Goal: Task Accomplishment & Management: Use online tool/utility

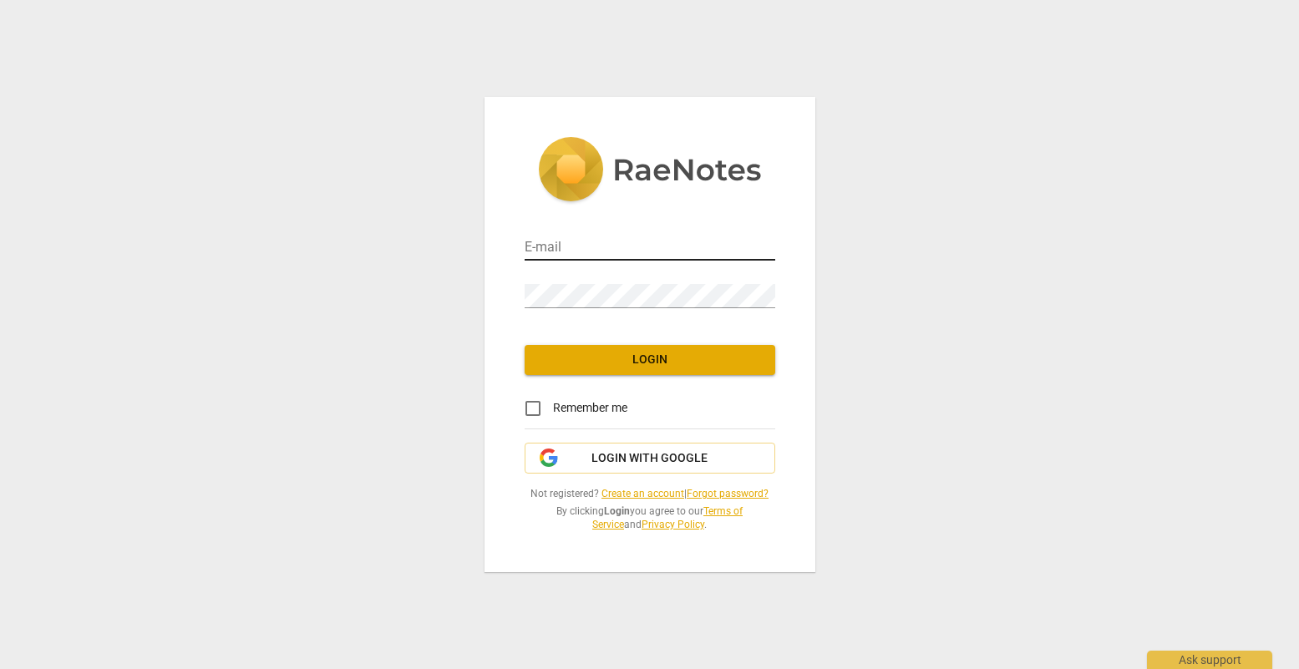
click at [713, 249] on input "email" at bounding box center [650, 248] width 251 height 24
type input "[PERSON_NAME][EMAIL_ADDRESS][DOMAIN_NAME]"
click at [530, 409] on input "Remember me" at bounding box center [533, 408] width 40 height 40
checkbox input "true"
click at [612, 366] on span "Login" at bounding box center [650, 360] width 224 height 17
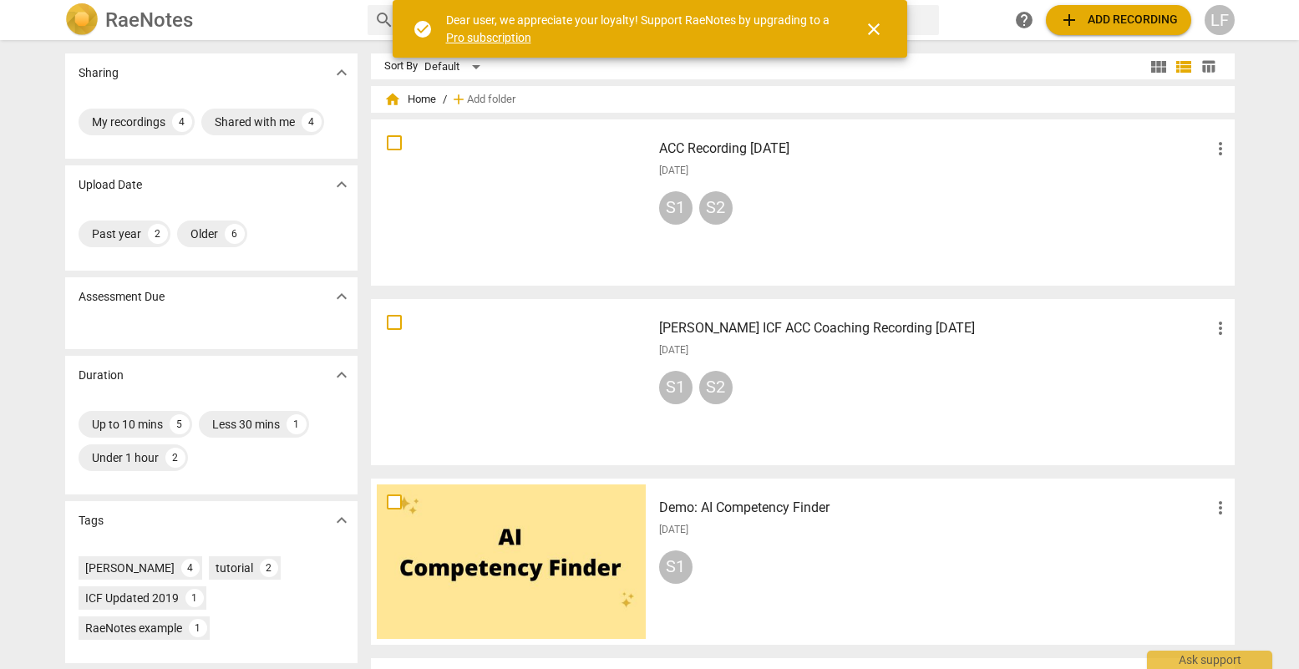
click at [1089, 26] on span "add Add recording" at bounding box center [1118, 20] width 119 height 20
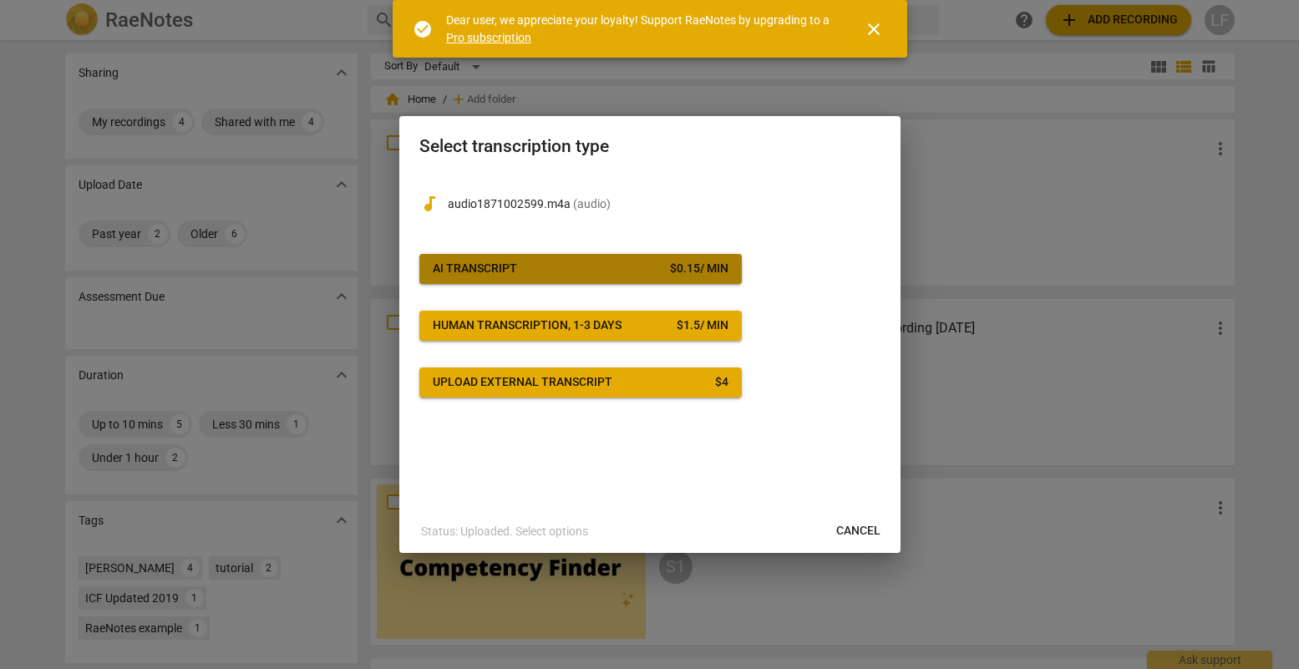
click at [474, 267] on div "AI Transcript" at bounding box center [475, 269] width 84 height 17
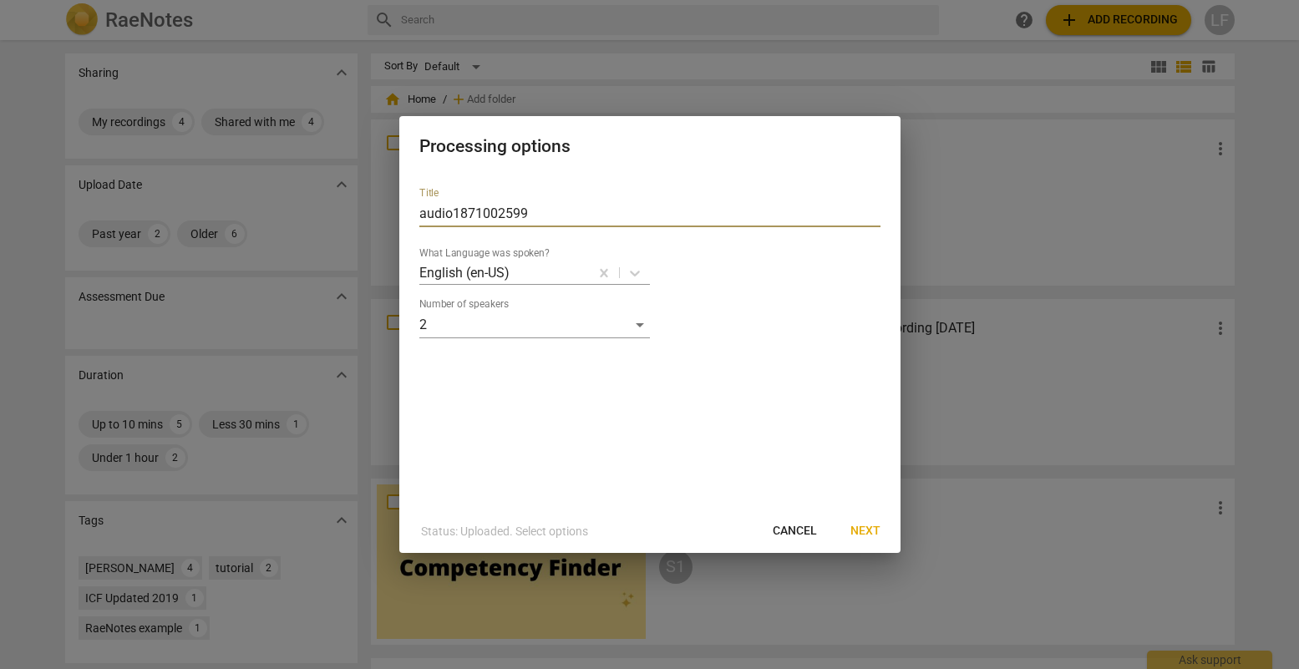
drag, startPoint x: 530, startPoint y: 211, endPoint x: 303, endPoint y: 207, distance: 227.3
click at [314, 207] on div "Processing options Title audio1871002599 What Language was spoken? English (en-…" at bounding box center [649, 334] width 1299 height 669
type input "[PERSON_NAME] and [PERSON_NAME] Helper [DATE]"
click at [863, 533] on span "Next" at bounding box center [865, 531] width 30 height 17
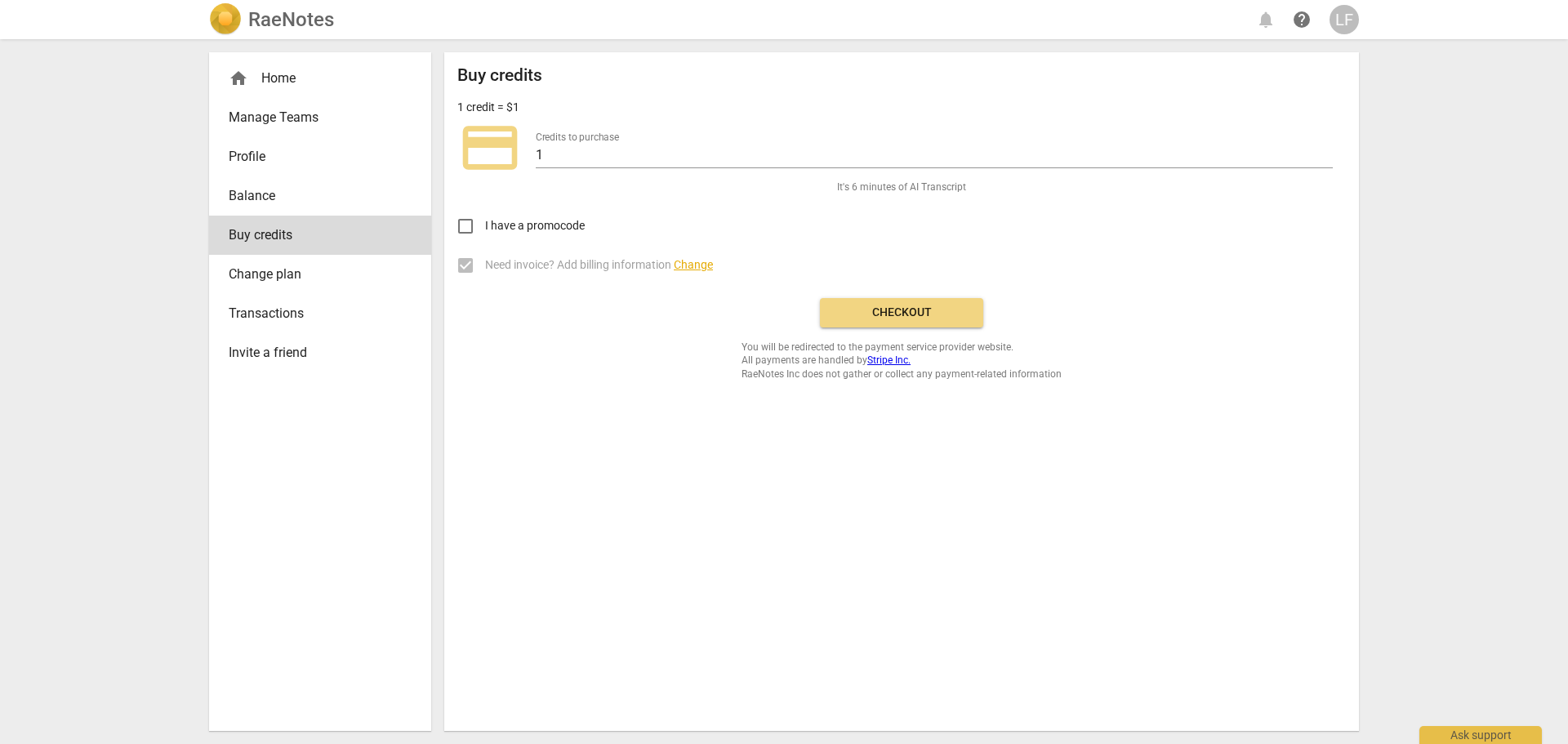
click at [888, 314] on span "Checkout" at bounding box center [901, 313] width 137 height 17
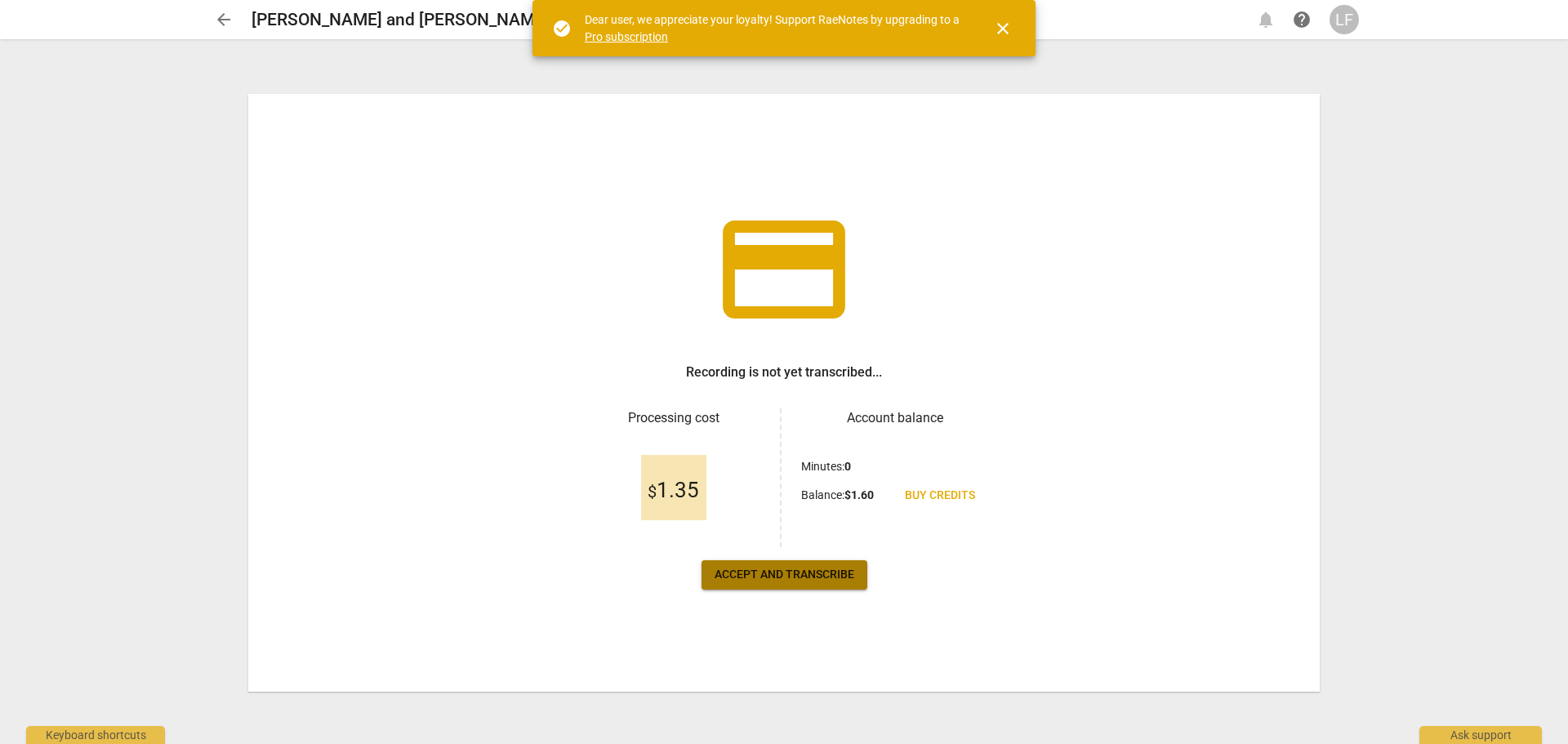
click at [774, 580] on span "Accept and transcribe" at bounding box center [784, 575] width 140 height 17
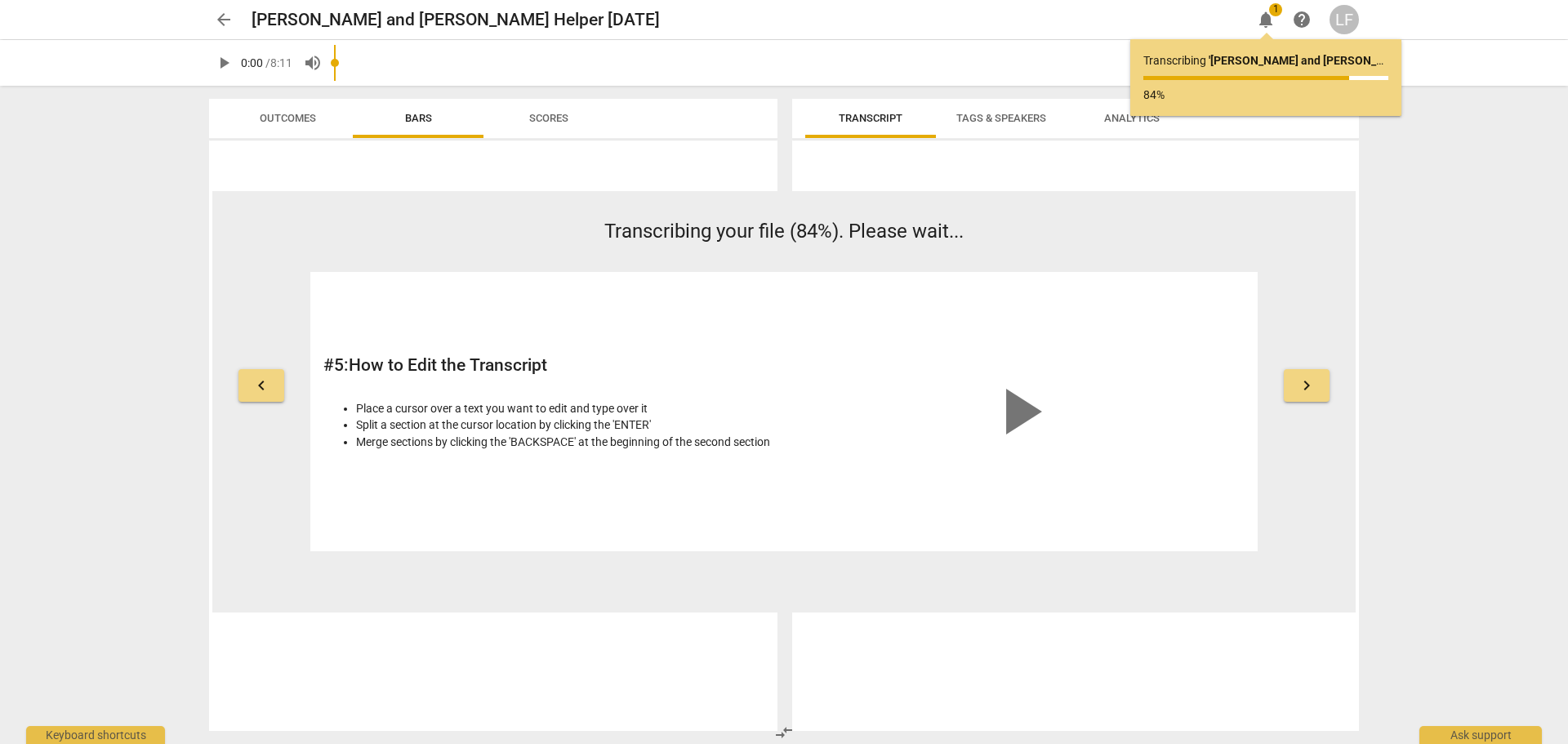
click at [256, 382] on span "keyboard_arrow_left" at bounding box center [261, 385] width 20 height 20
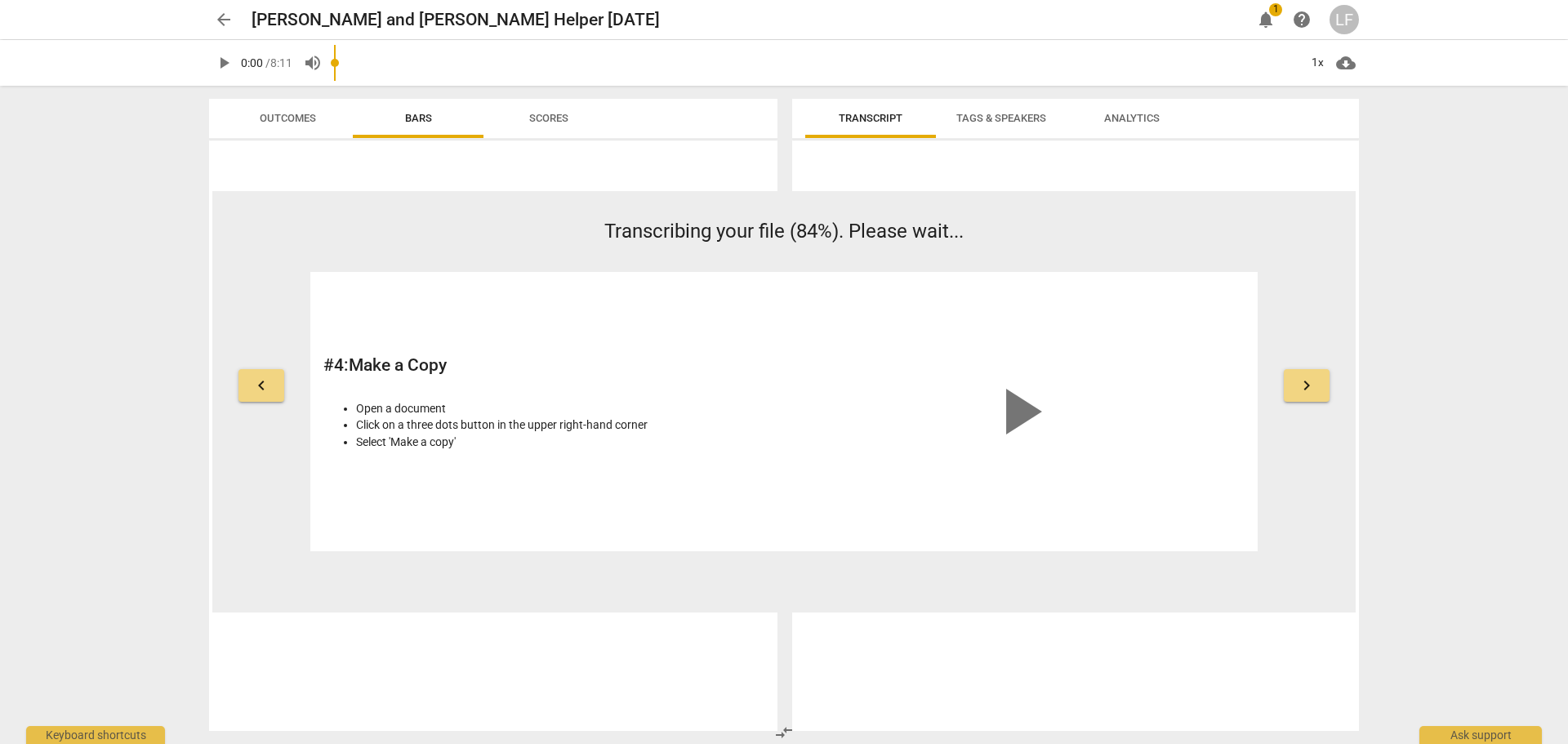
click at [256, 382] on span "keyboard_arrow_left" at bounding box center [261, 385] width 20 height 20
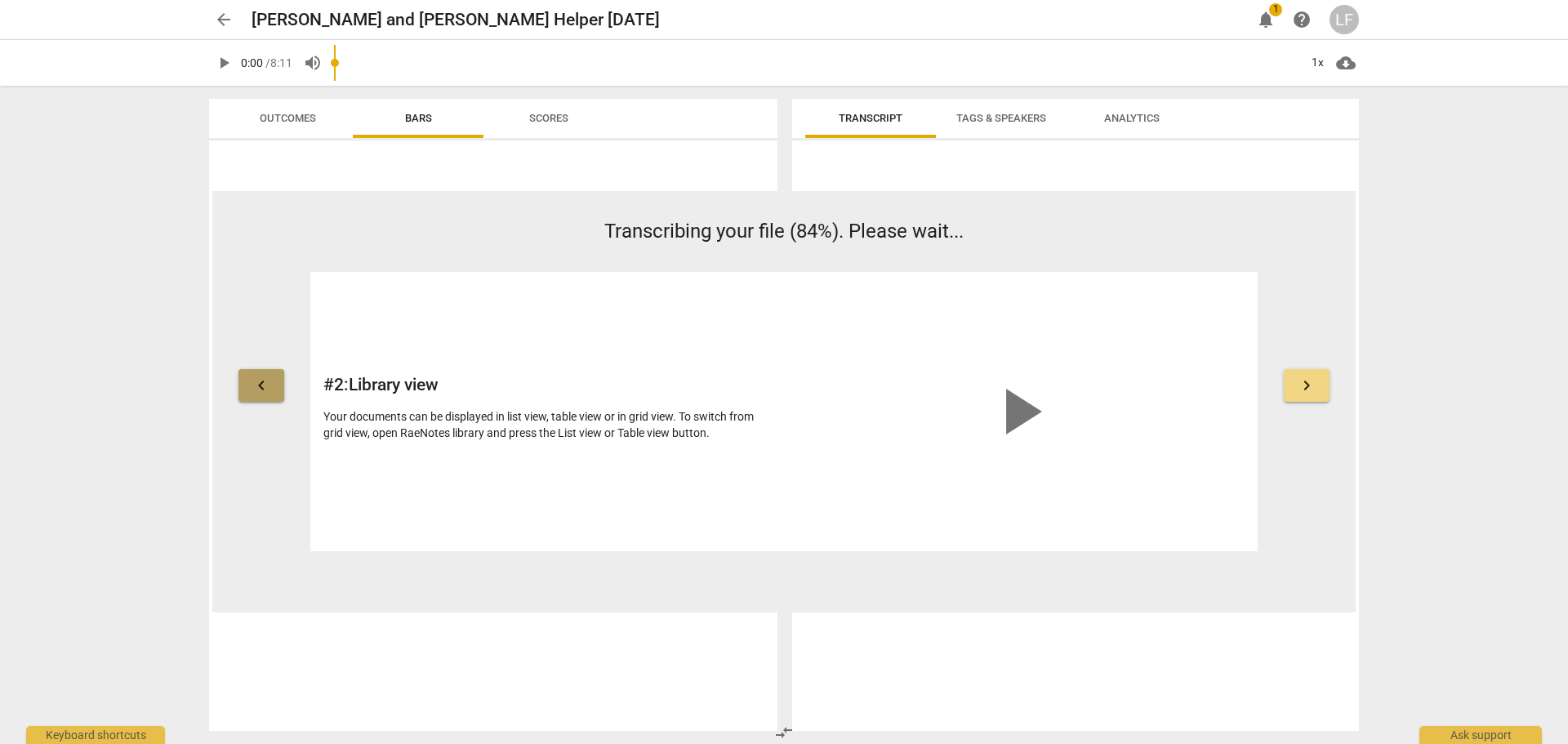
click at [256, 382] on span "keyboard_arrow_left" at bounding box center [261, 385] width 20 height 20
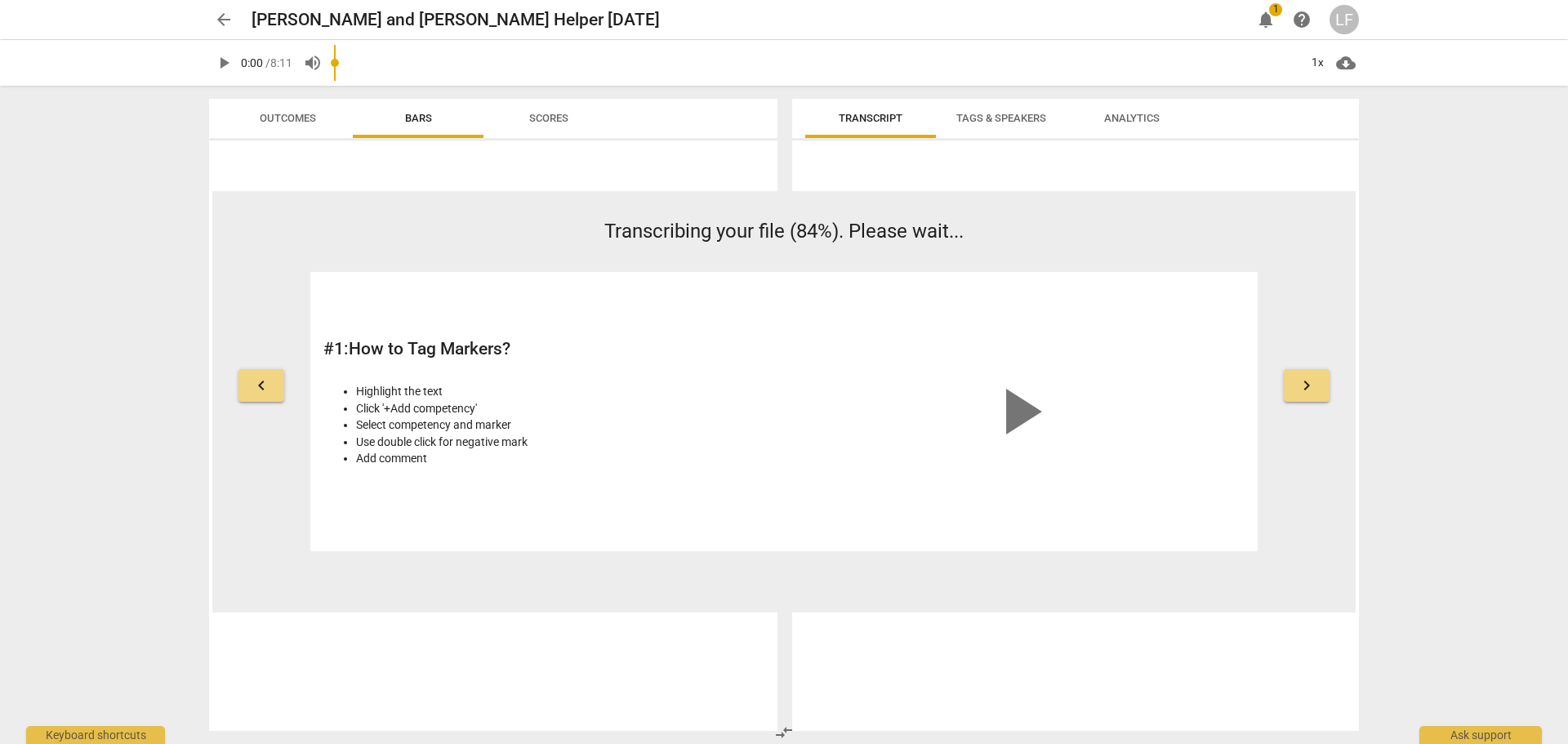
click at [1305, 390] on span "keyboard_arrow_right" at bounding box center [1307, 385] width 20 height 20
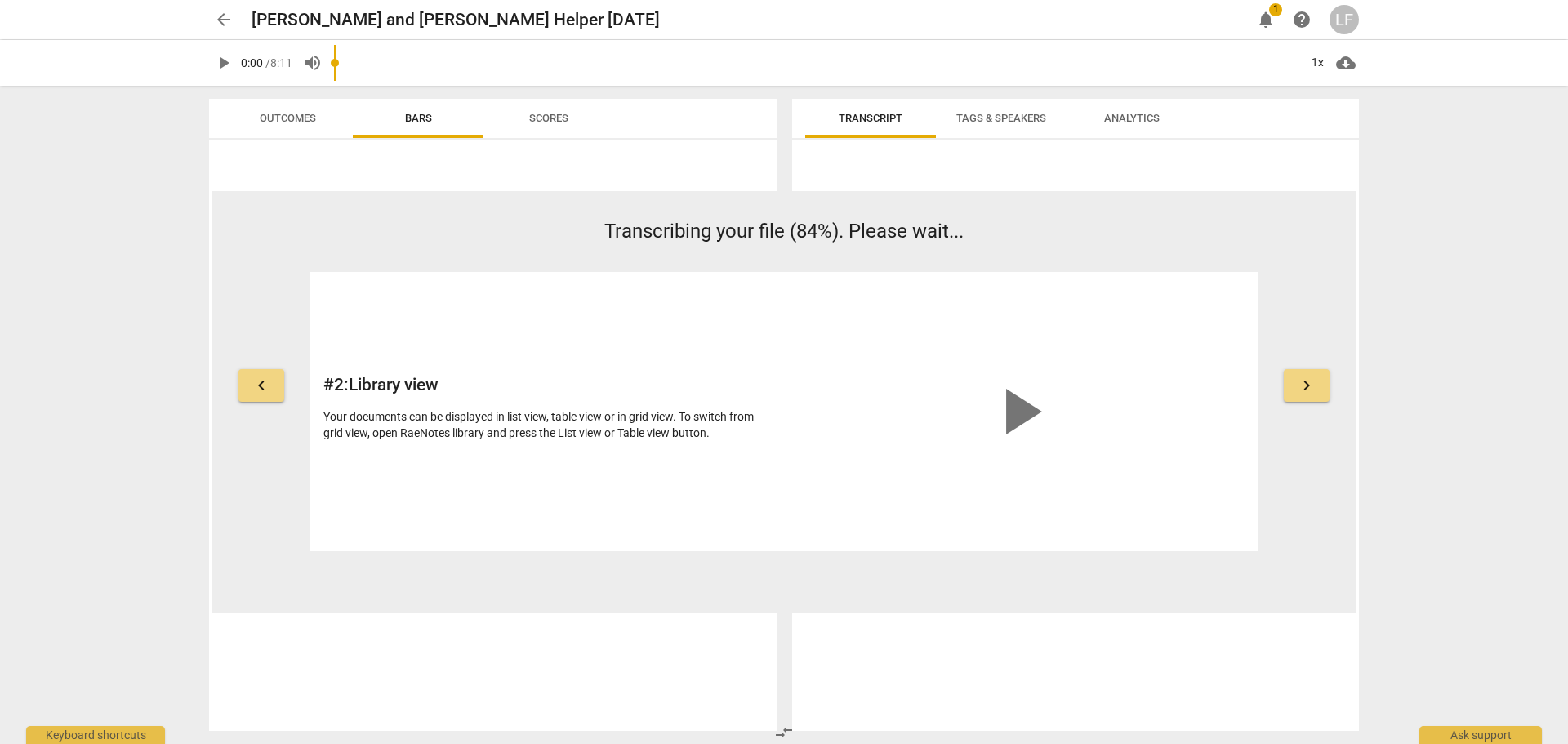
click at [1305, 390] on span "keyboard_arrow_right" at bounding box center [1307, 385] width 20 height 20
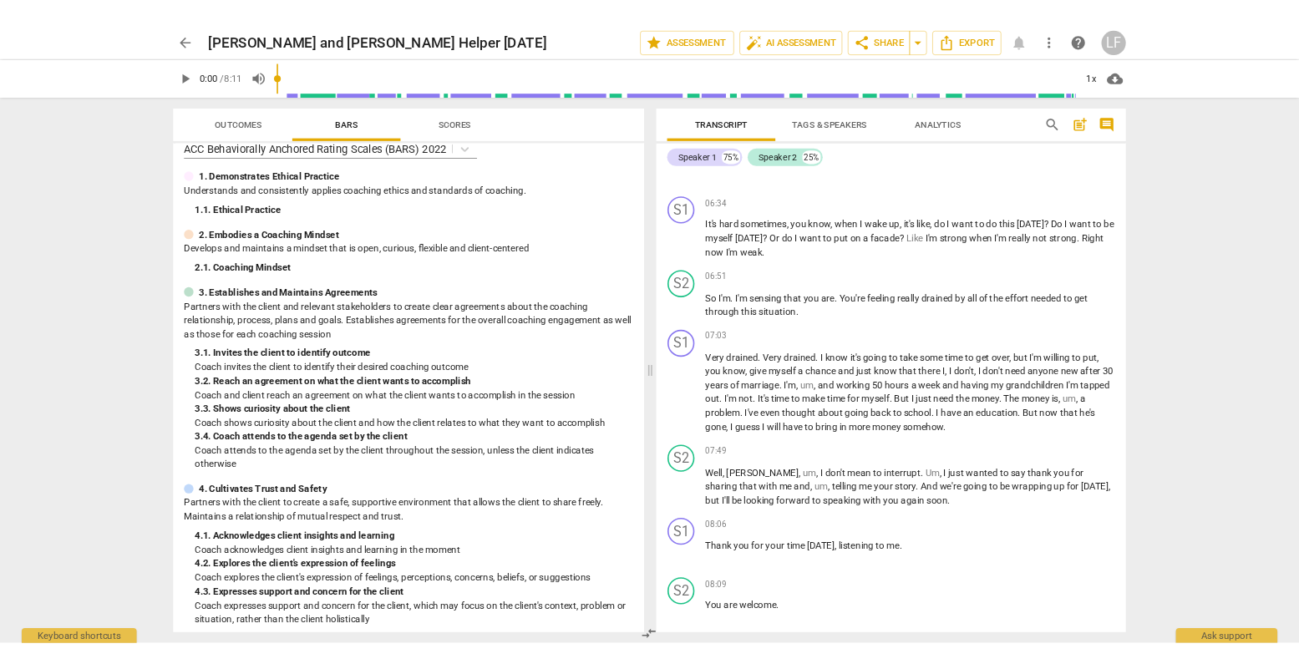
scroll to position [2098, 0]
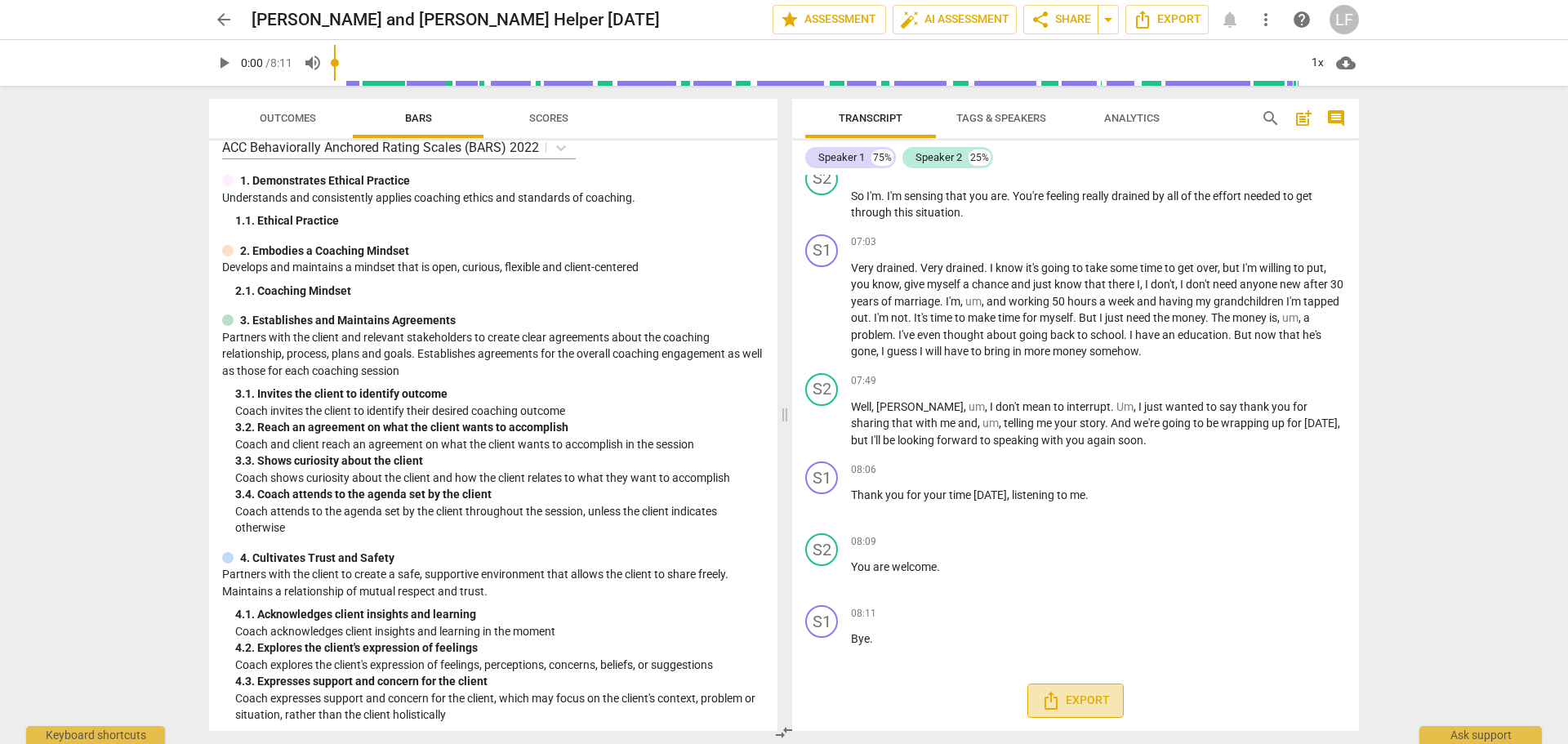
click at [1060, 712] on button "Export" at bounding box center [1075, 700] width 97 height 34
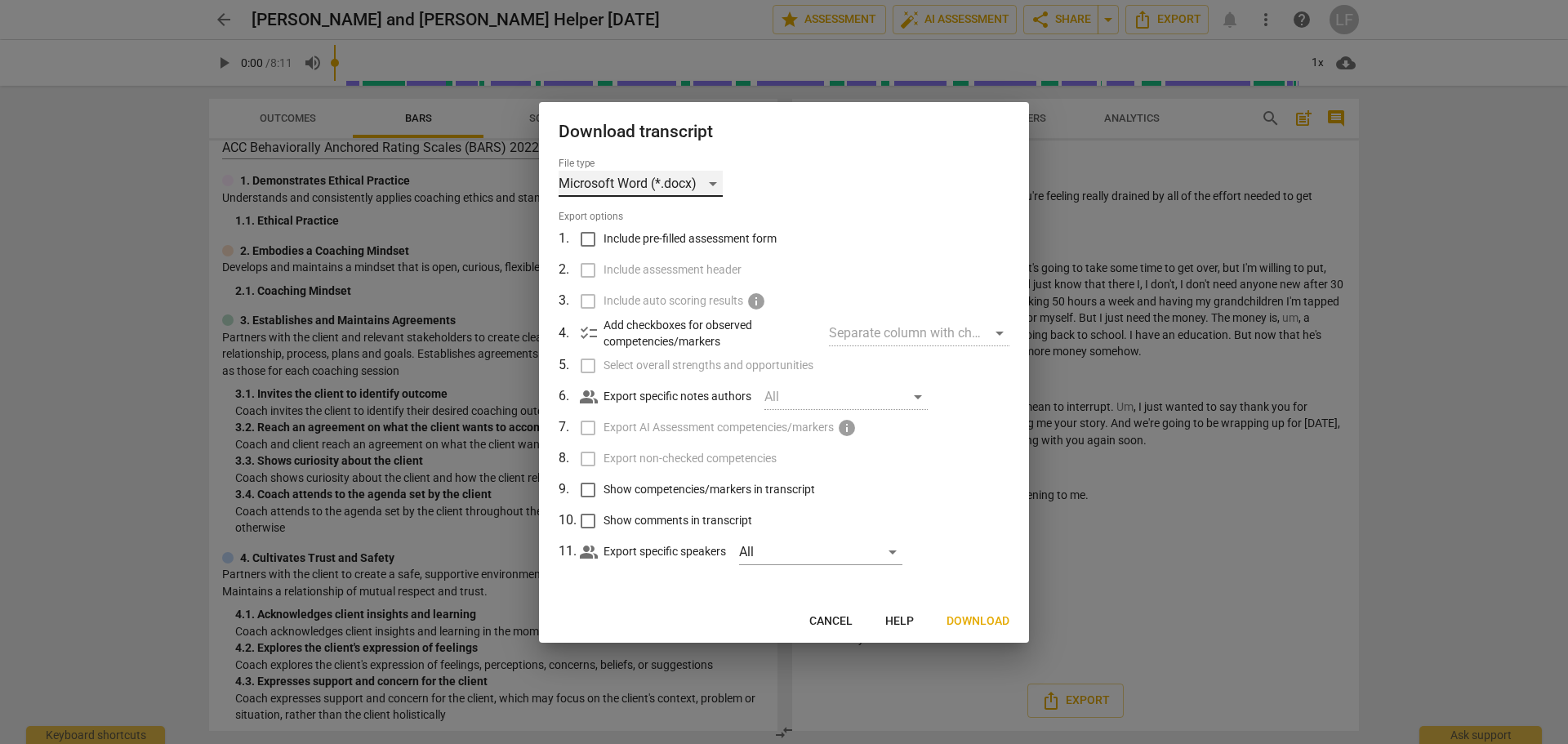
click at [631, 185] on div "Microsoft Word (*.docx)" at bounding box center [640, 184] width 164 height 26
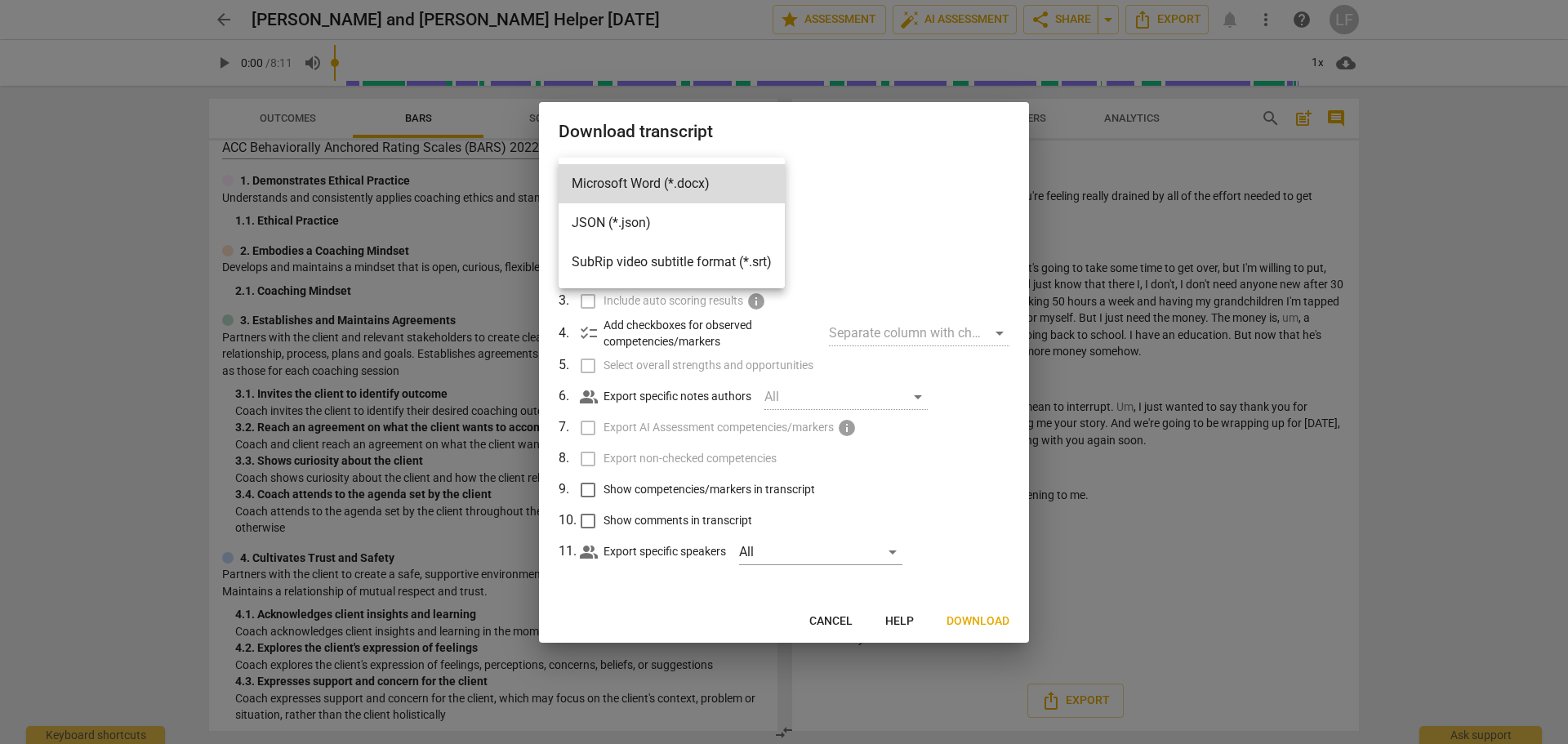
click at [858, 188] on div at bounding box center [784, 372] width 1568 height 744
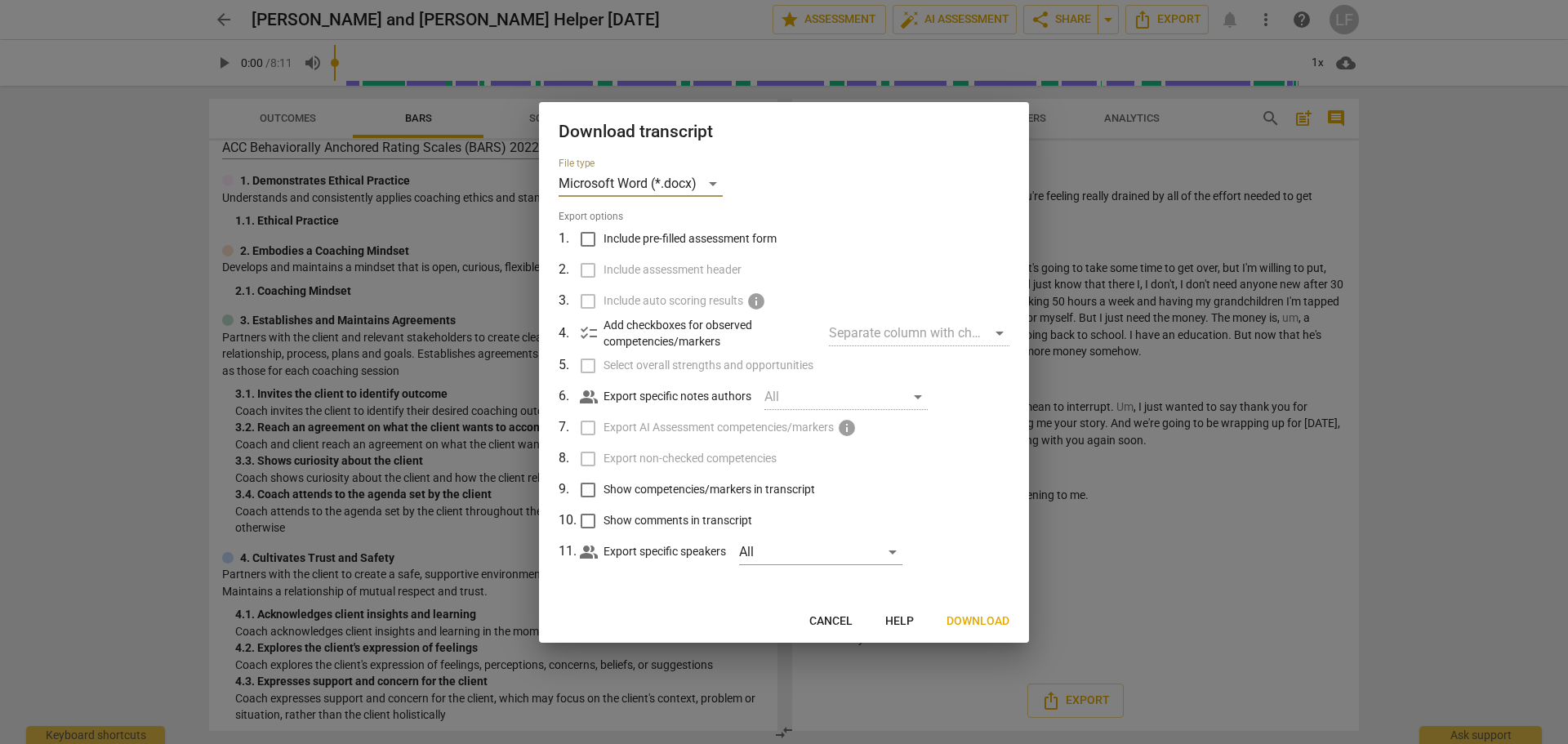
click at [983, 622] on span "Download" at bounding box center [978, 621] width 63 height 17
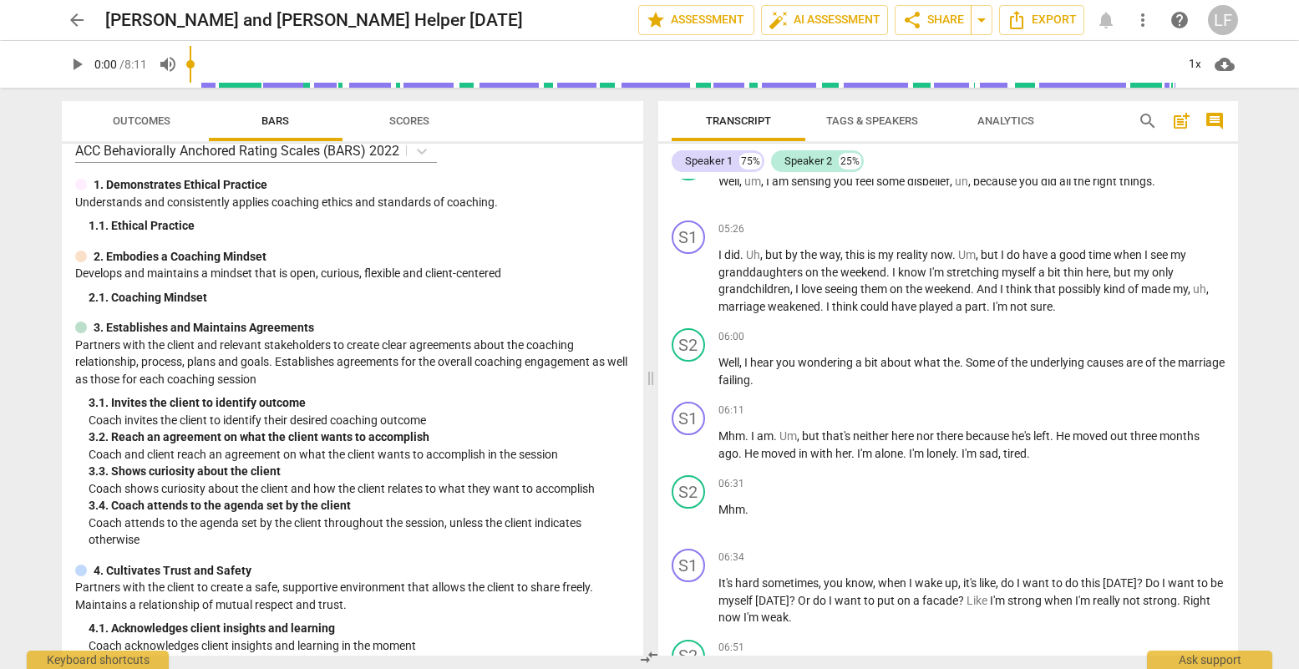
scroll to position [1596, 0]
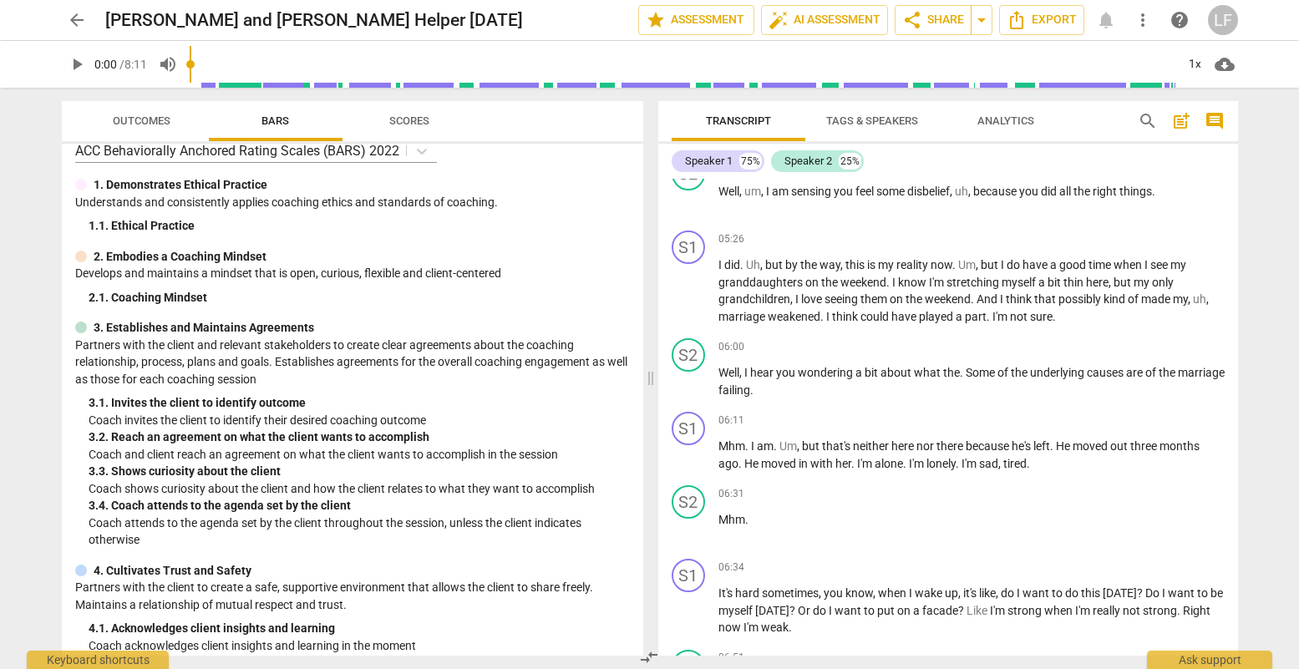
click at [915, 165] on div "Speaker 1 75% Speaker 2 25%" at bounding box center [948, 161] width 553 height 28
click at [712, 165] on div "Speaker 1" at bounding box center [709, 161] width 48 height 17
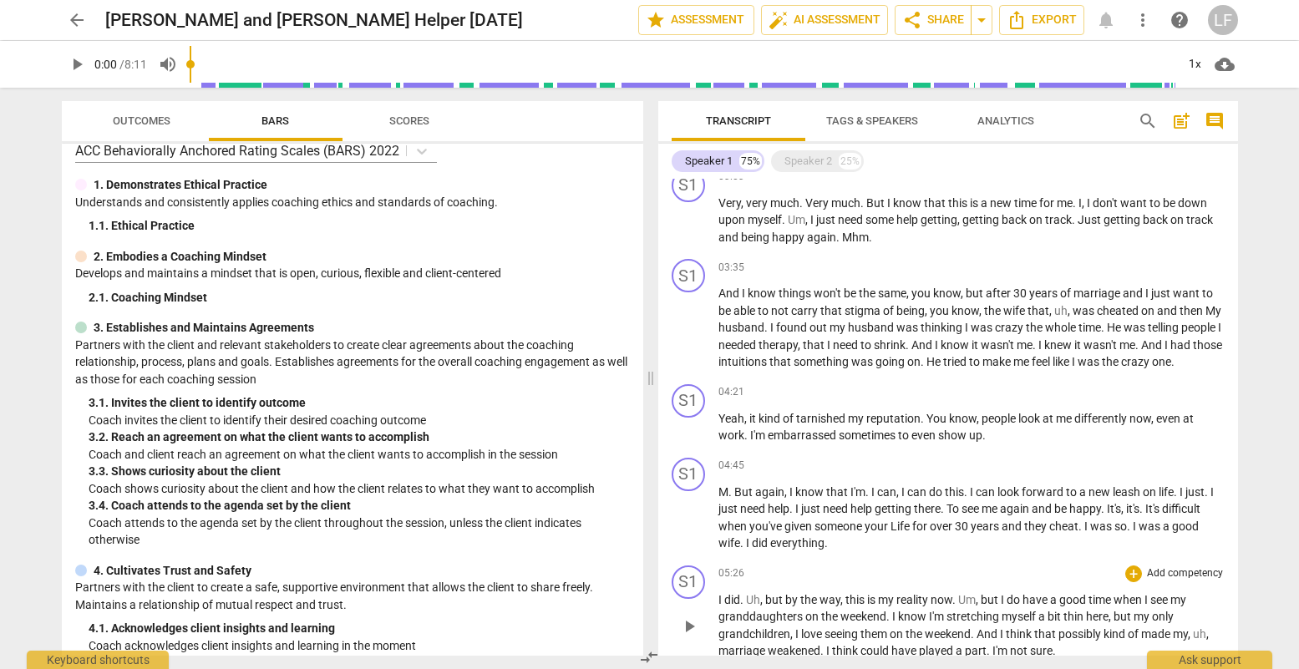
scroll to position [175, 0]
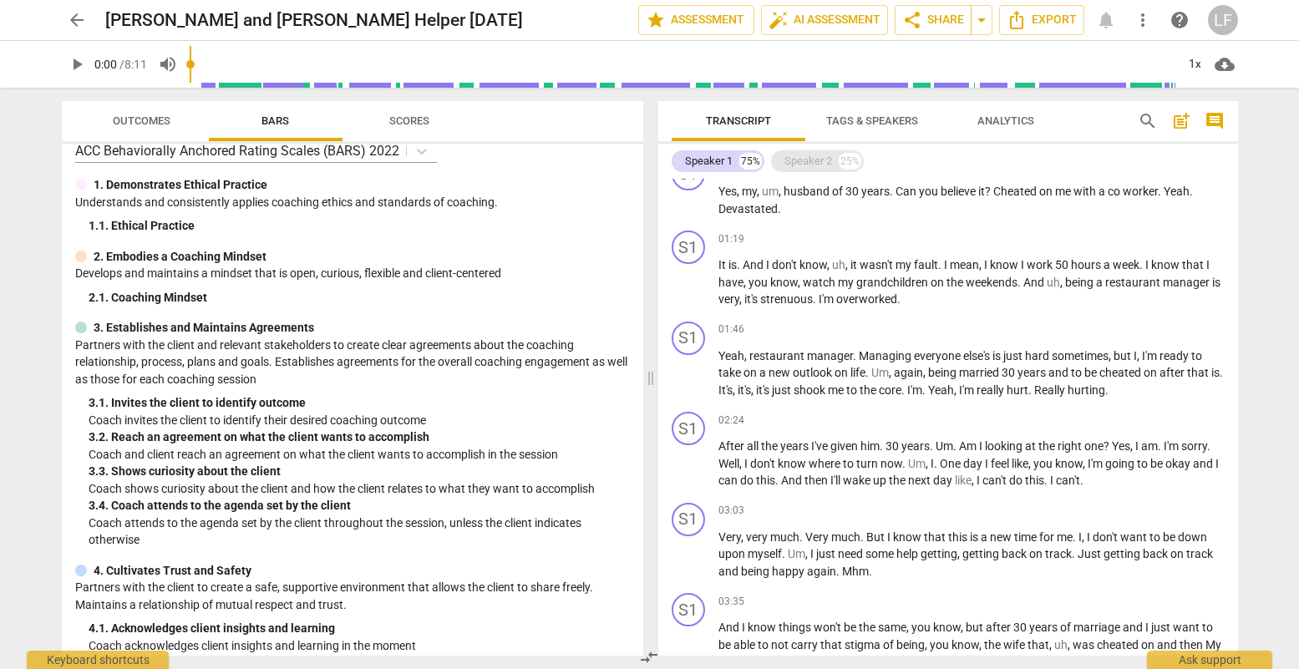
click at [811, 163] on div "Speaker 2" at bounding box center [808, 161] width 48 height 17
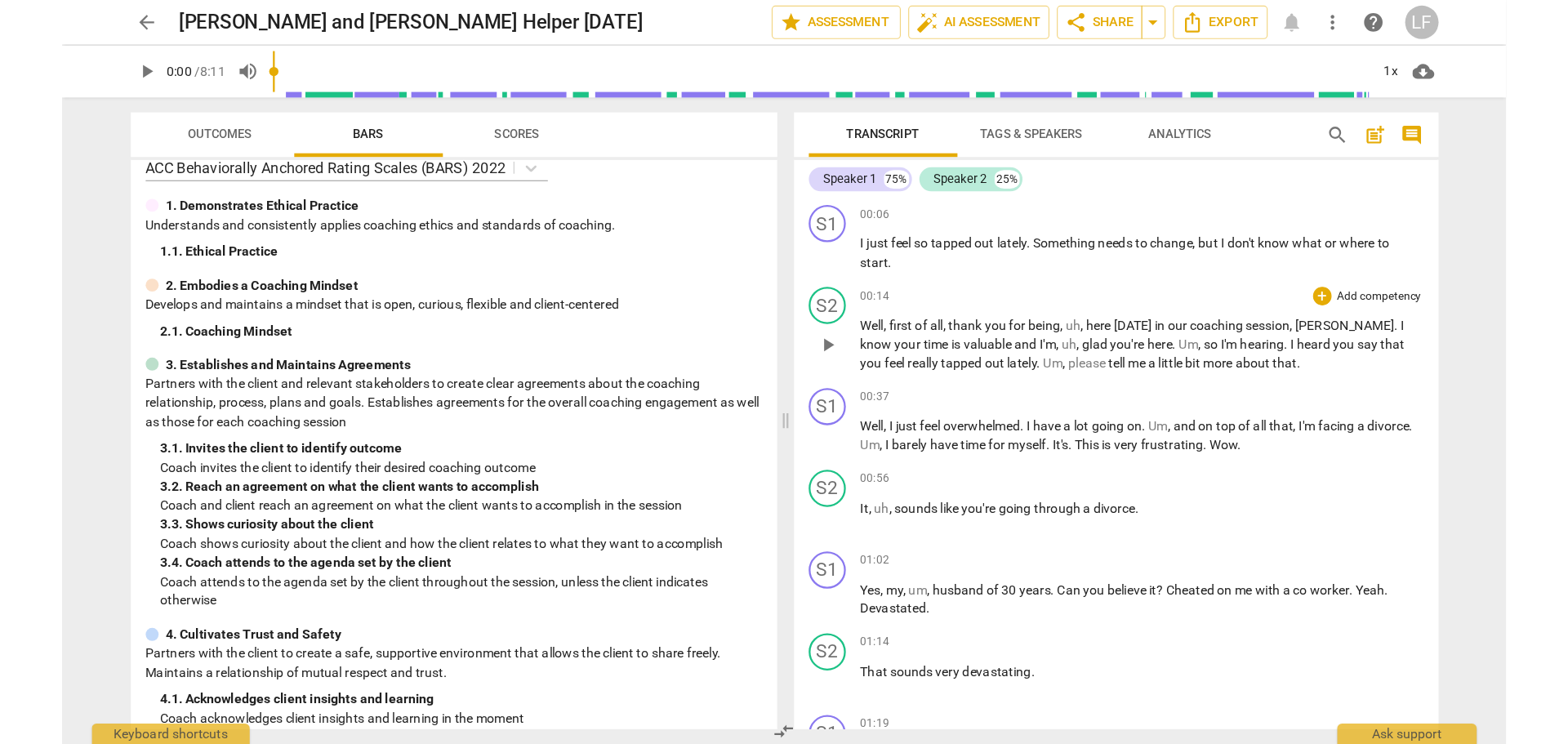
scroll to position [0, 0]
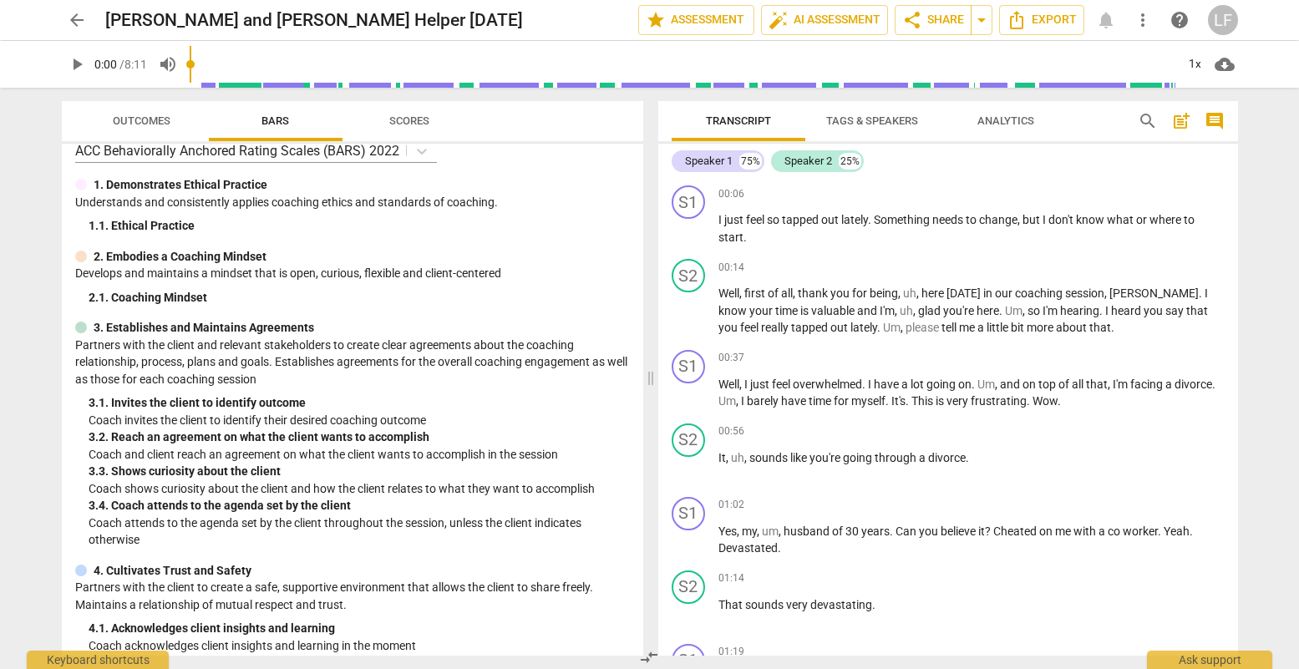
click at [1140, 23] on span "more_vert" at bounding box center [1143, 20] width 20 height 20
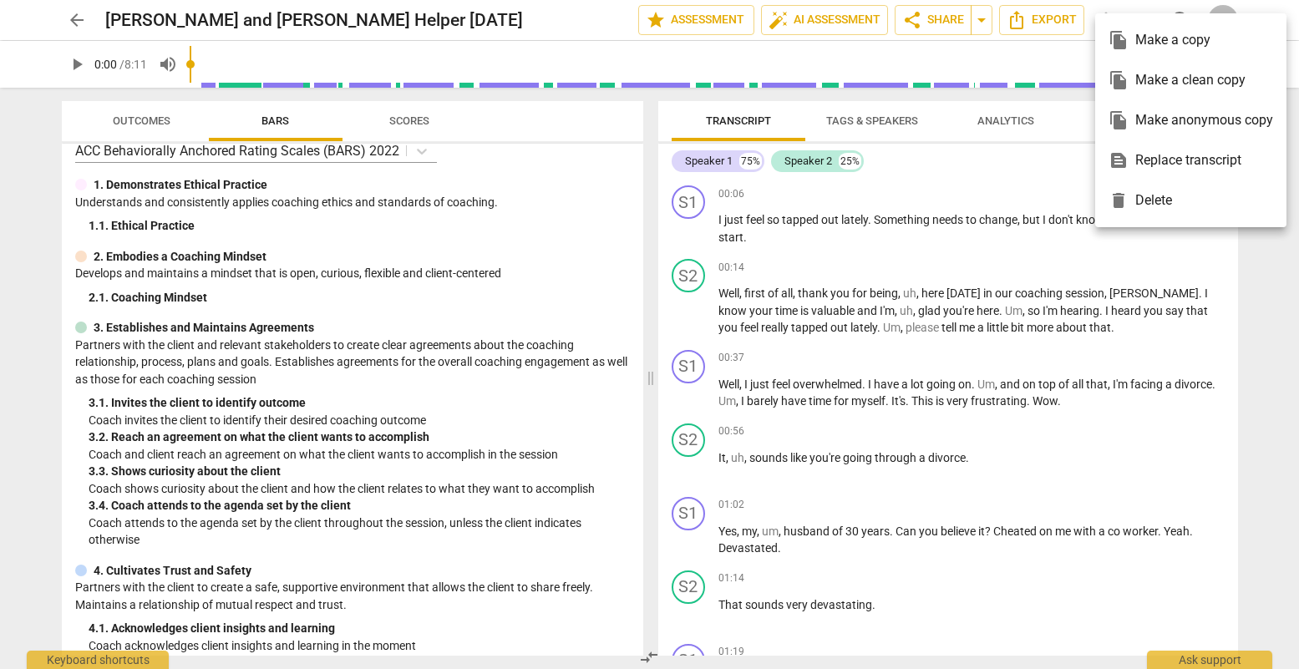
click at [990, 176] on div at bounding box center [649, 334] width 1299 height 669
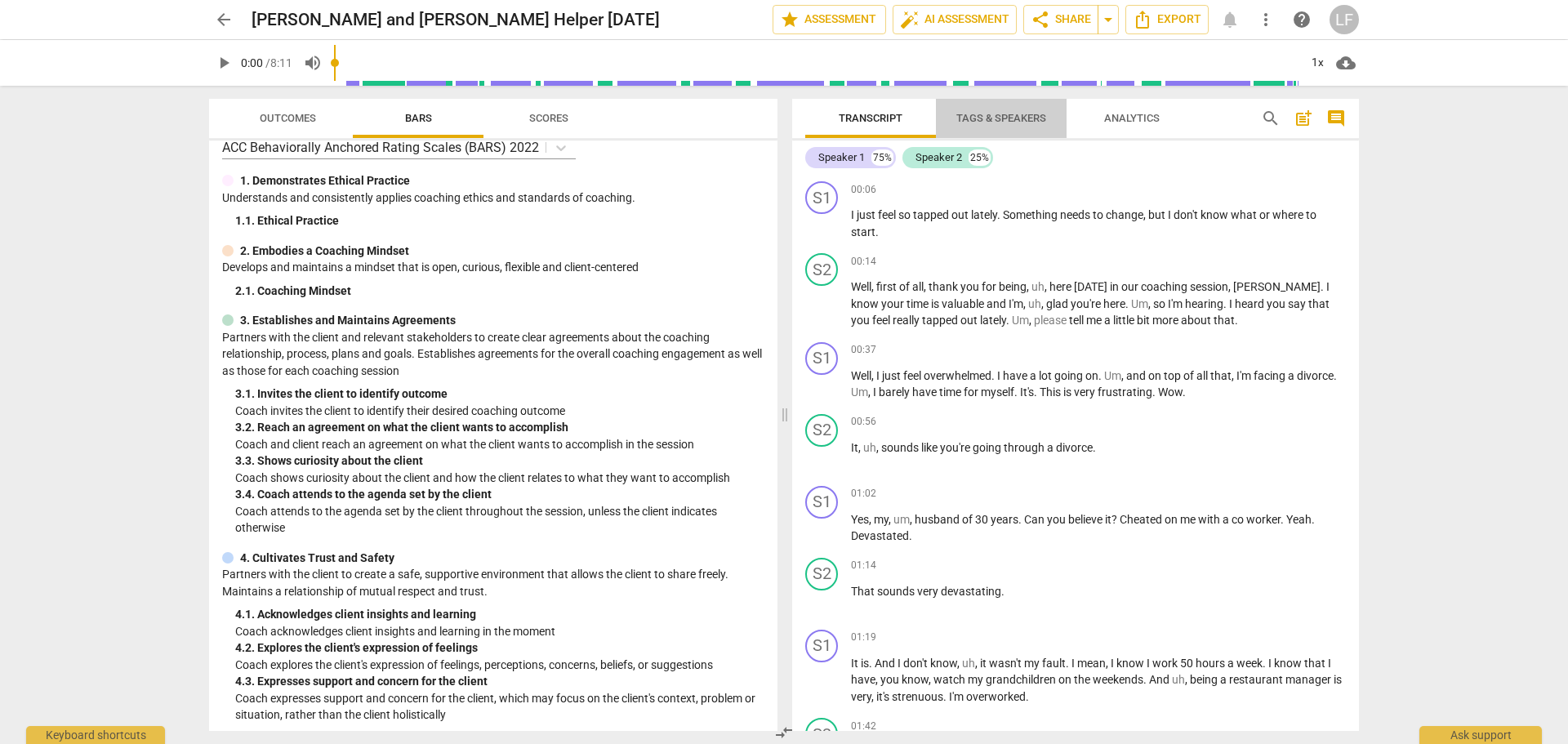
click at [1020, 116] on span "Tags & Speakers" at bounding box center [1001, 117] width 90 height 13
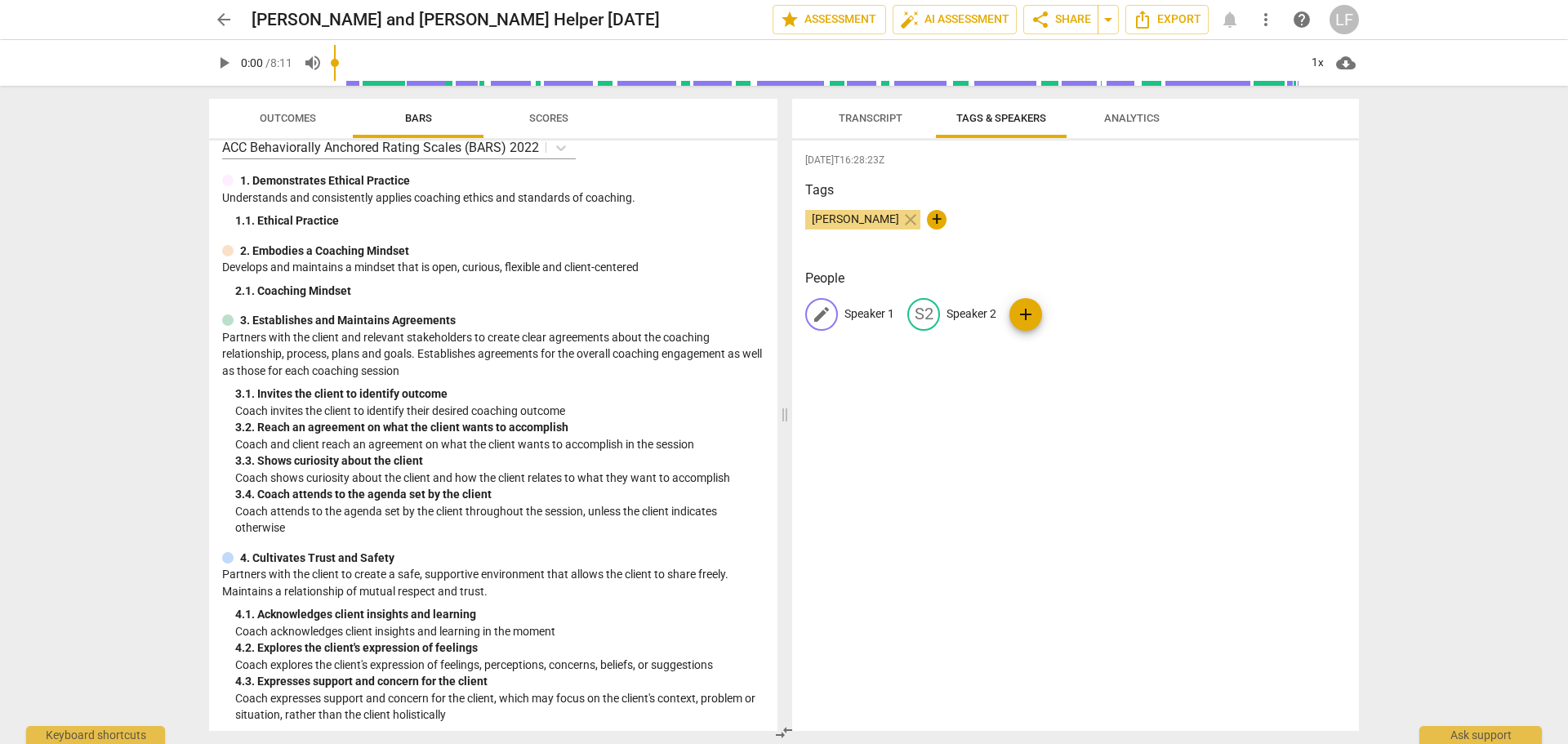
click at [822, 318] on span "edit" at bounding box center [821, 315] width 20 height 20
type input "[PERSON_NAME]"
click at [1036, 313] on div "edit" at bounding box center [1029, 314] width 32 height 32
type input "[PERSON_NAME]"
click at [1012, 367] on div "[DATE]T16:28:23Z Tags [PERSON_NAME] close + People AN [PERSON_NAME] edit [PERSO…" at bounding box center [1075, 436] width 567 height 591
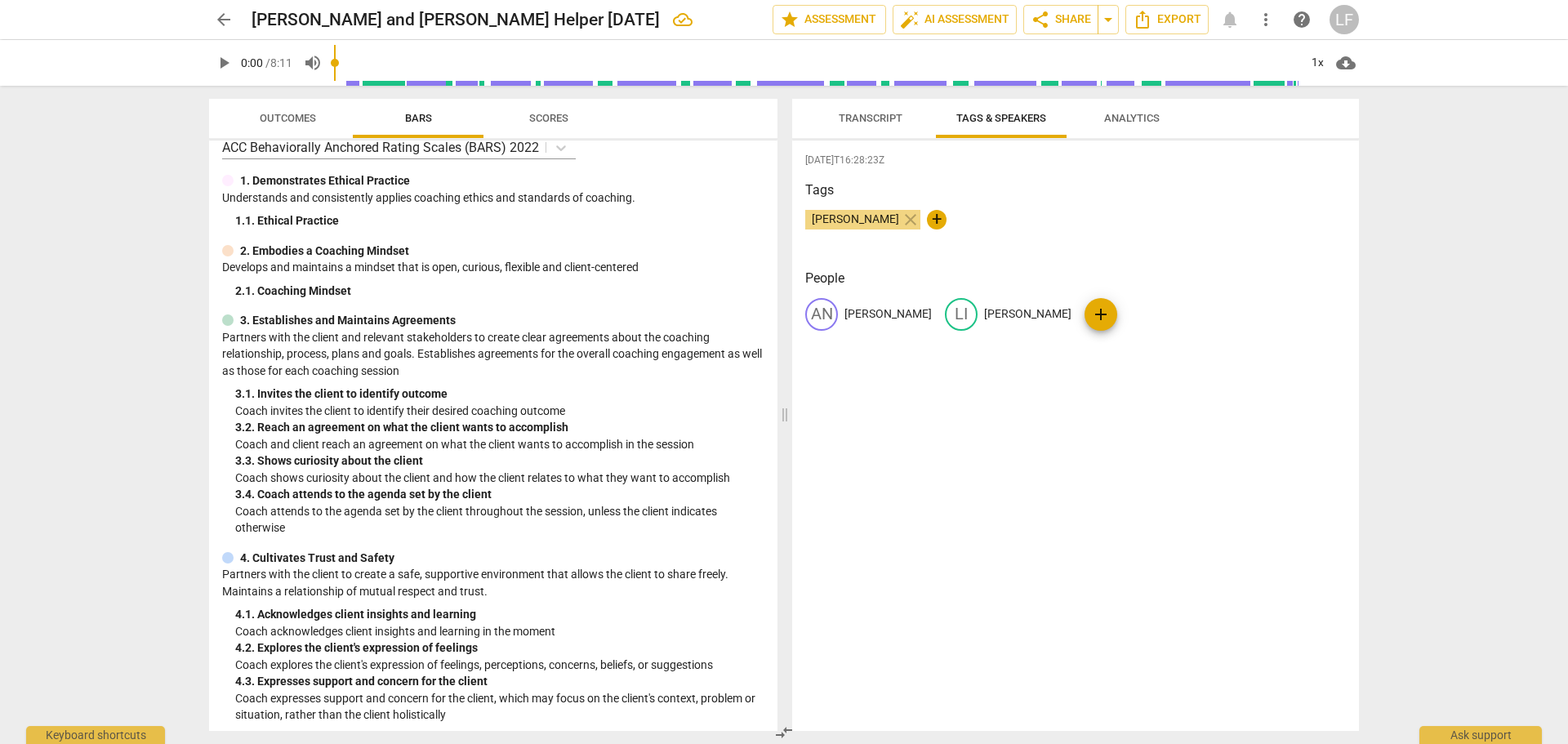
click at [850, 116] on span "Transcript" at bounding box center [870, 117] width 64 height 13
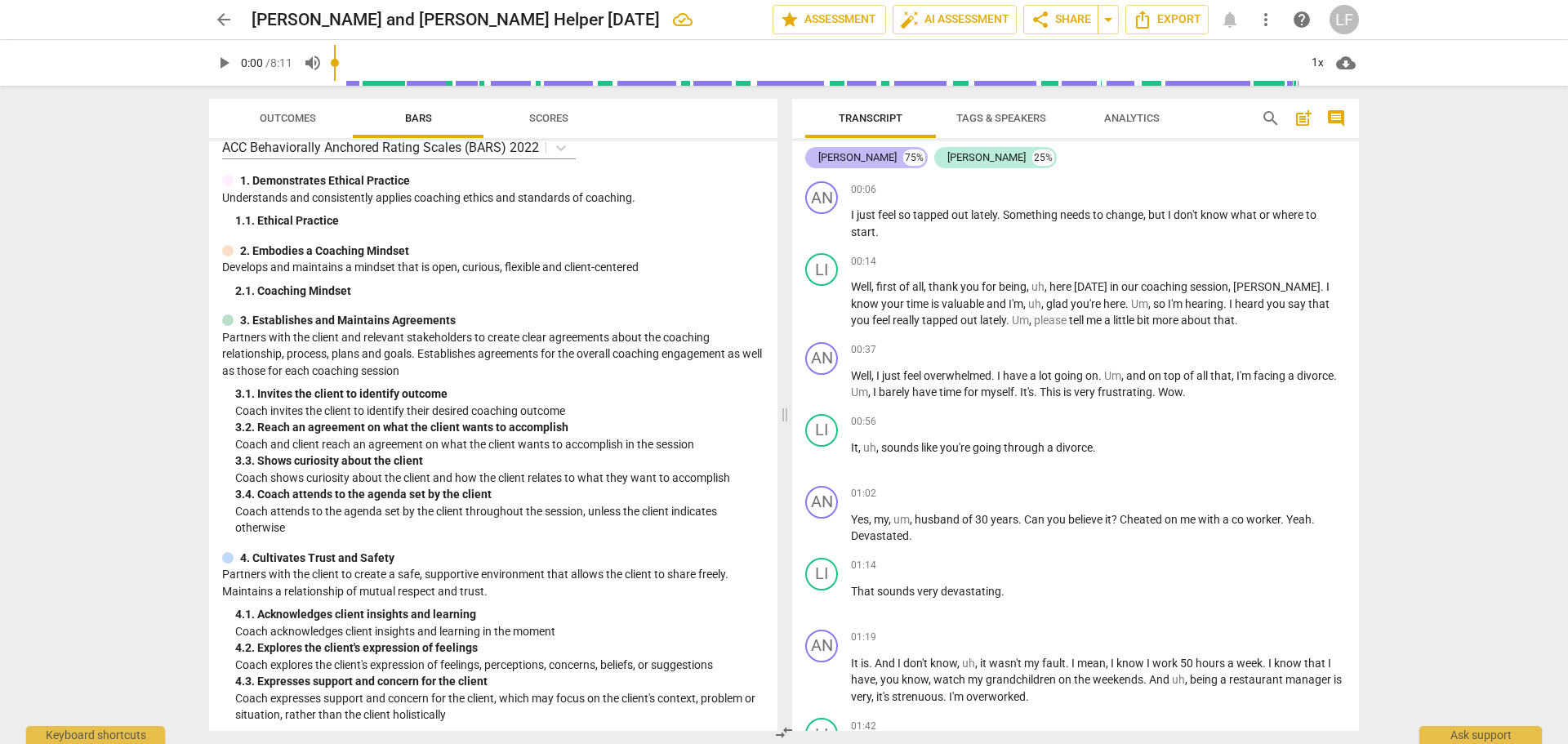
click at [820, 161] on div "[PERSON_NAME]" at bounding box center [857, 157] width 78 height 17
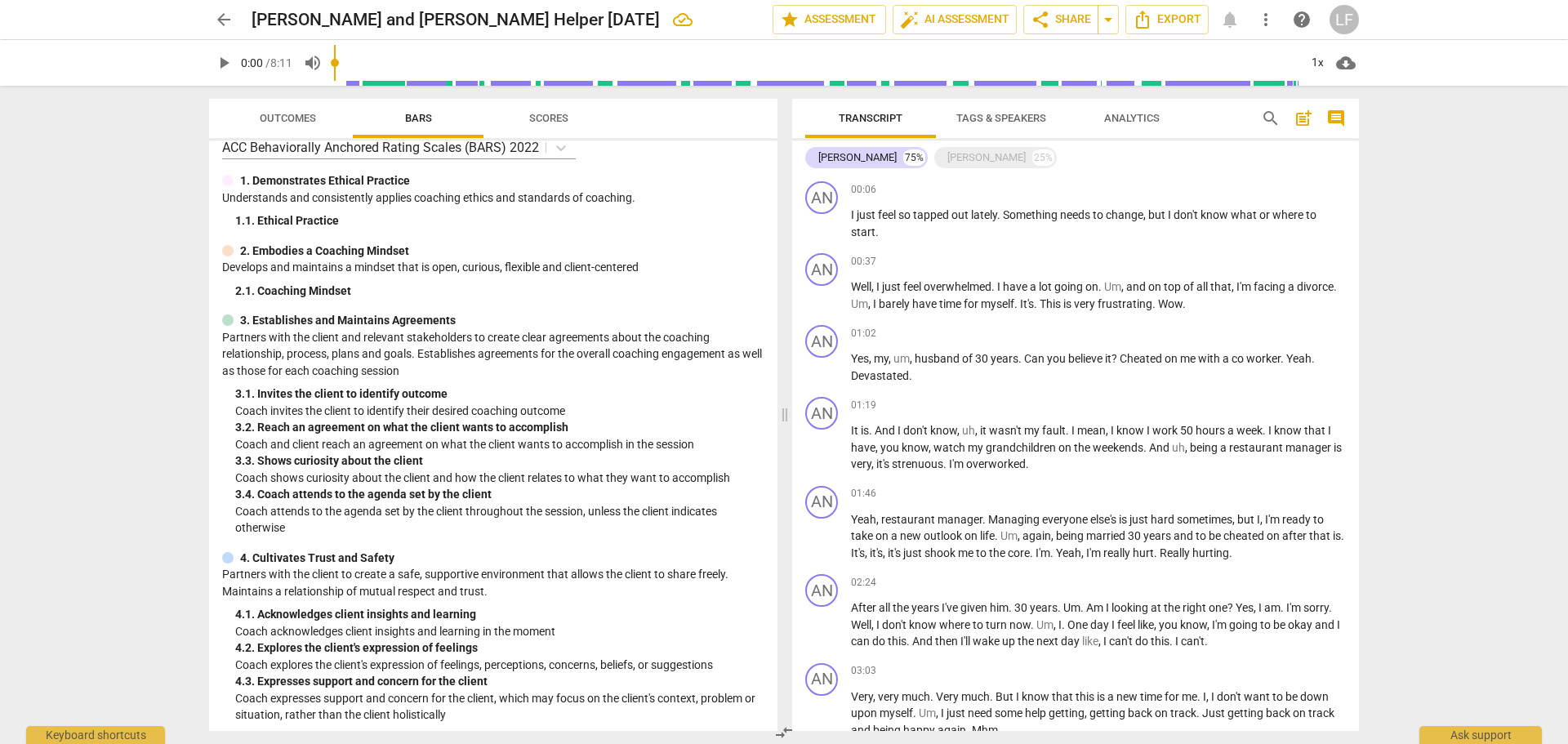
click at [1008, 116] on span "Tags & Speakers" at bounding box center [1001, 117] width 90 height 13
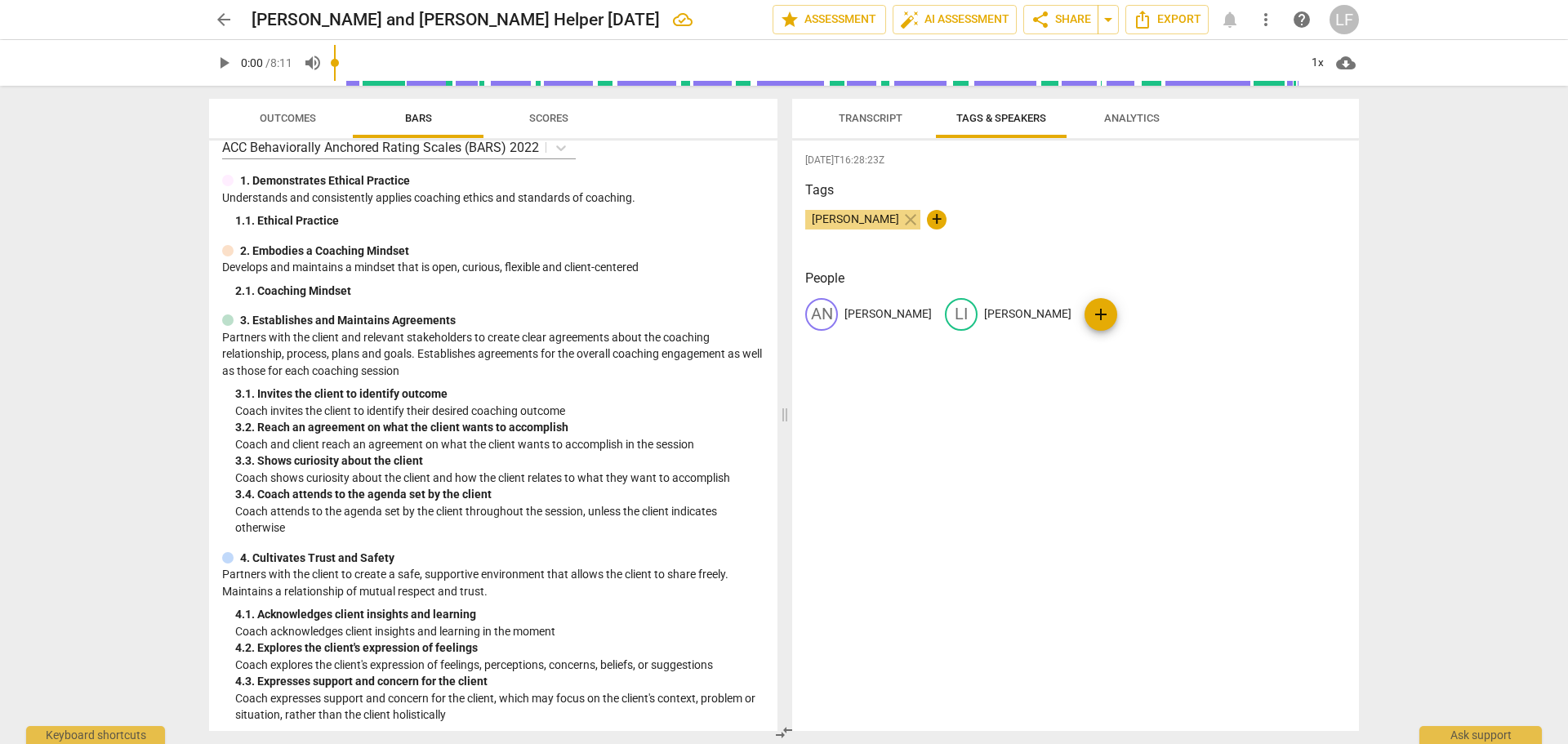
click at [1145, 116] on span "Analytics" at bounding box center [1131, 117] width 56 height 13
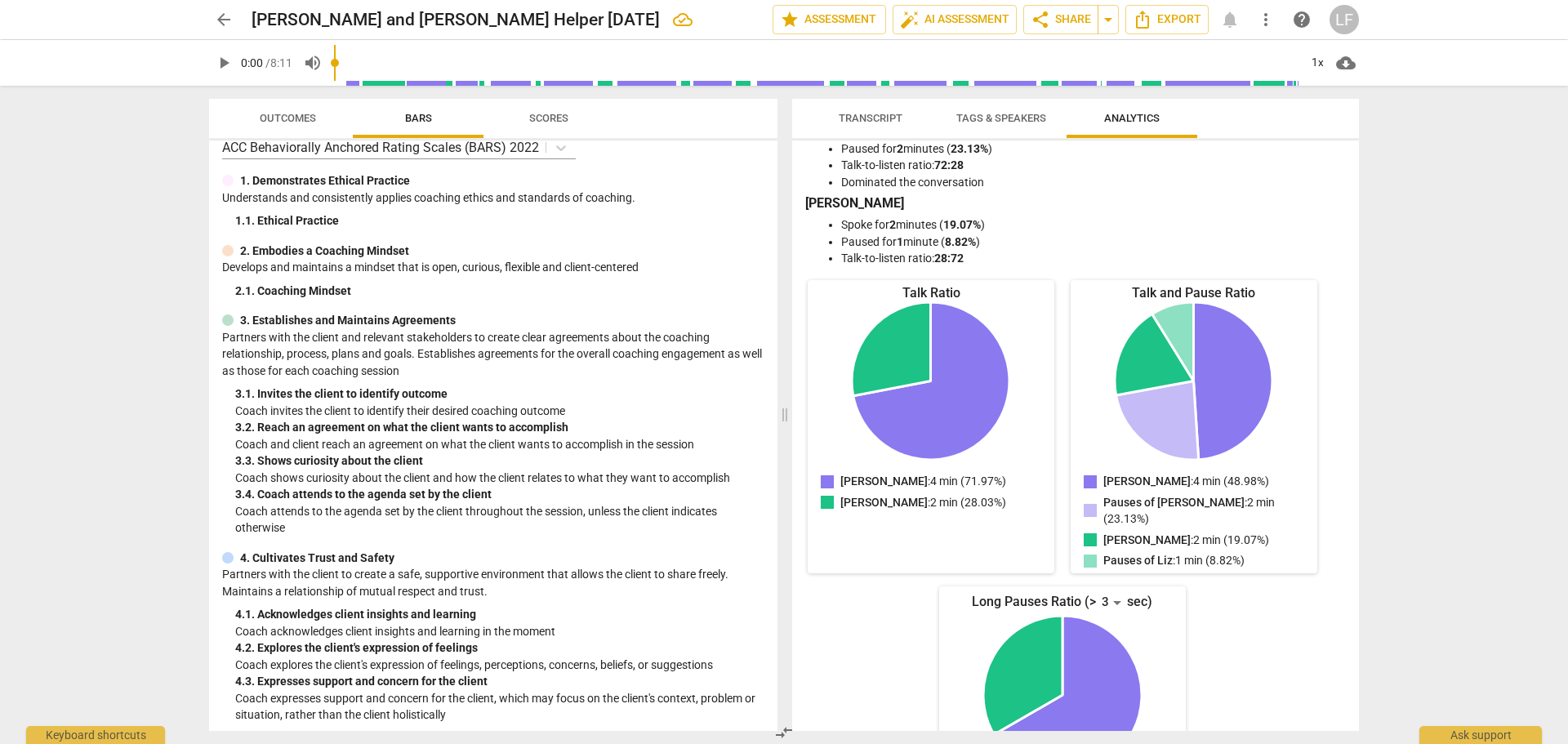
scroll to position [82, 0]
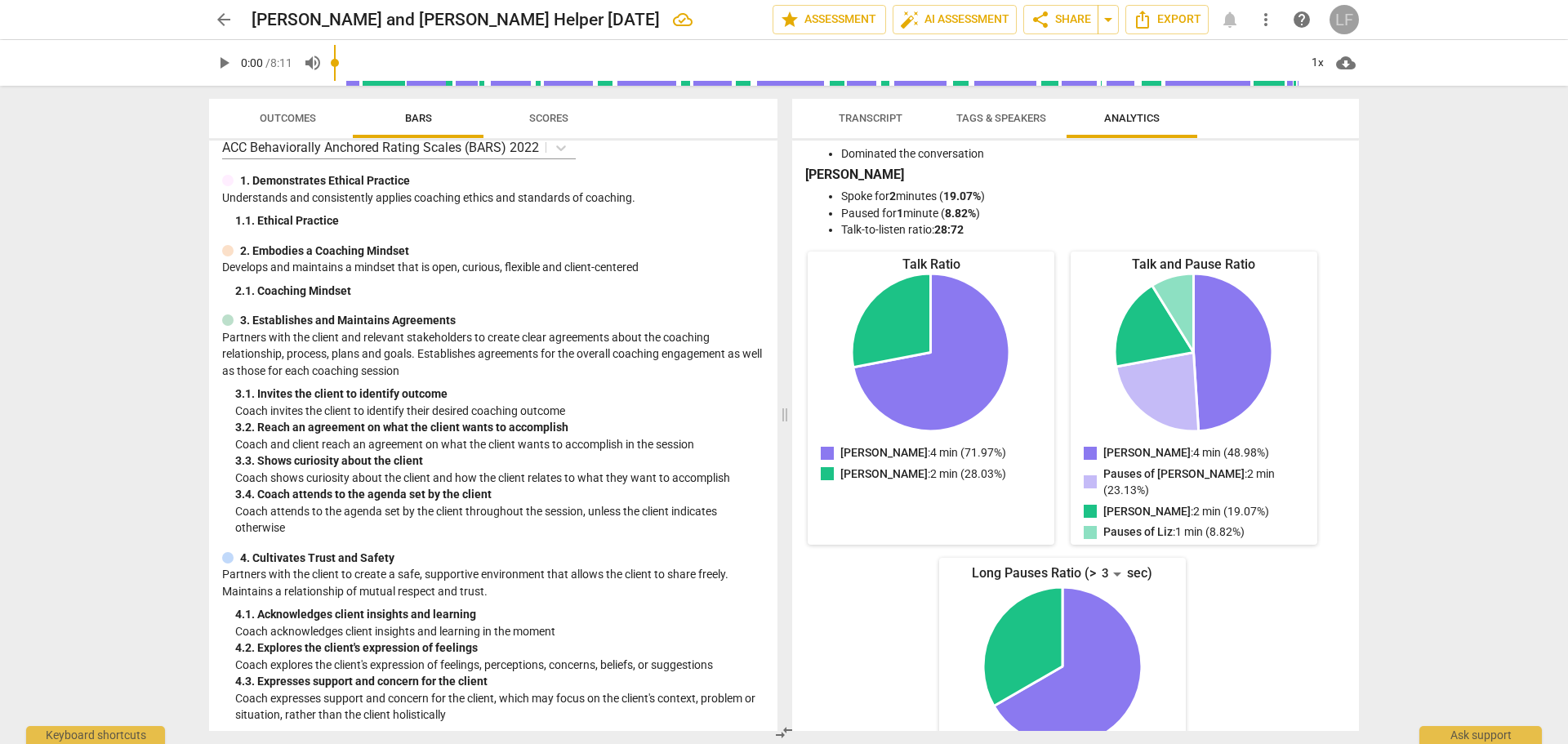
click at [1340, 21] on div "LF" at bounding box center [1344, 20] width 29 height 29
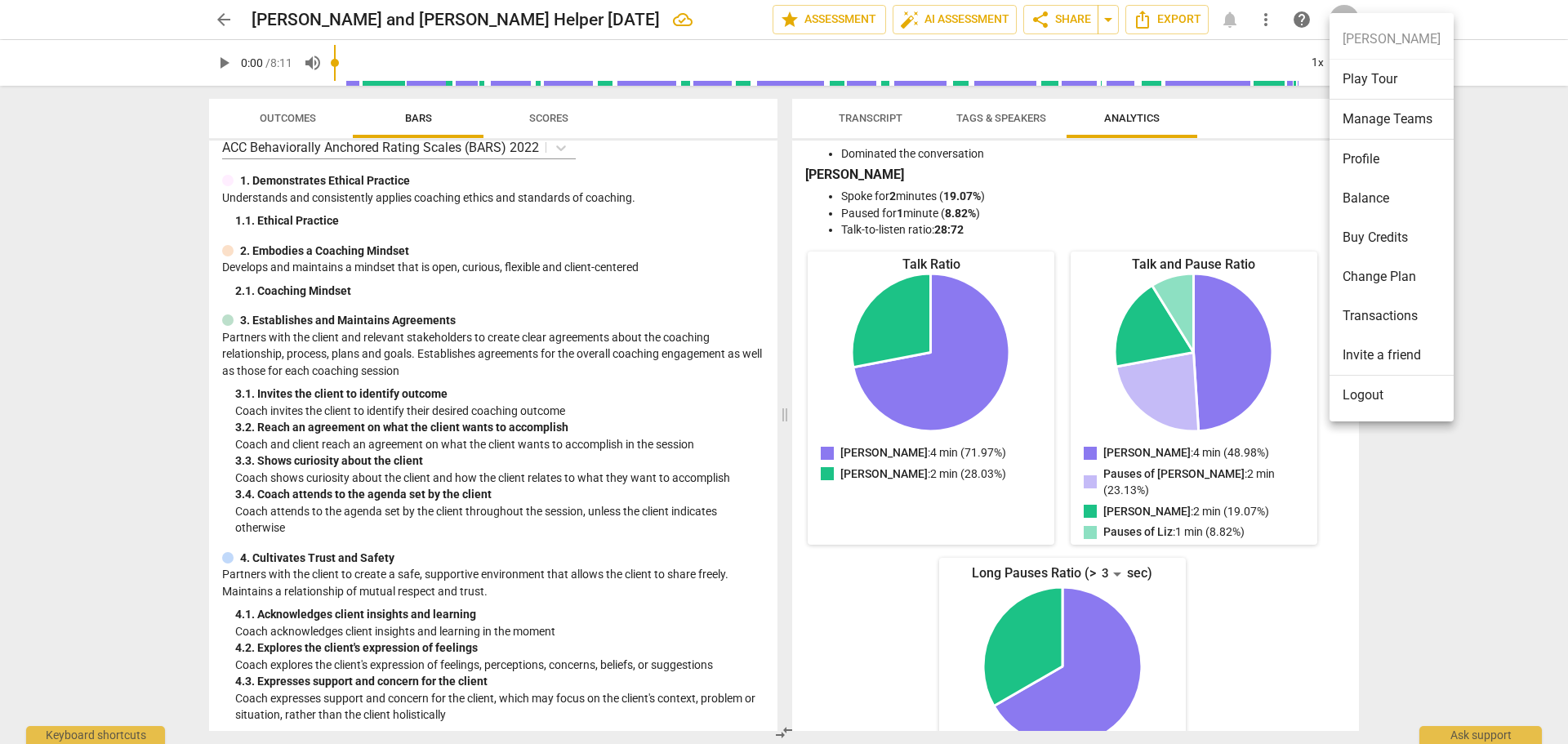
click at [1463, 215] on div at bounding box center [784, 372] width 1568 height 744
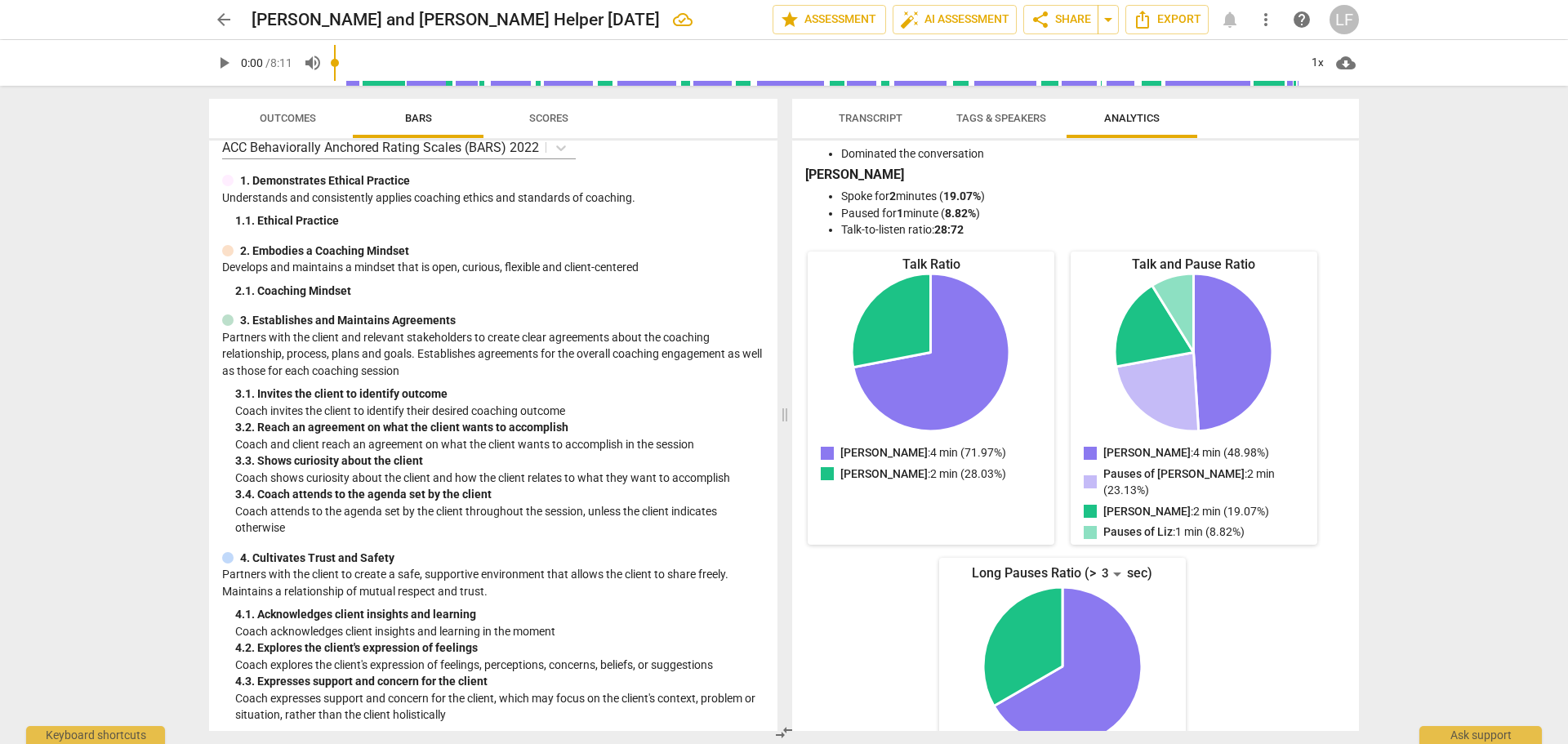
click at [1261, 18] on span "more_vert" at bounding box center [1266, 20] width 20 height 20
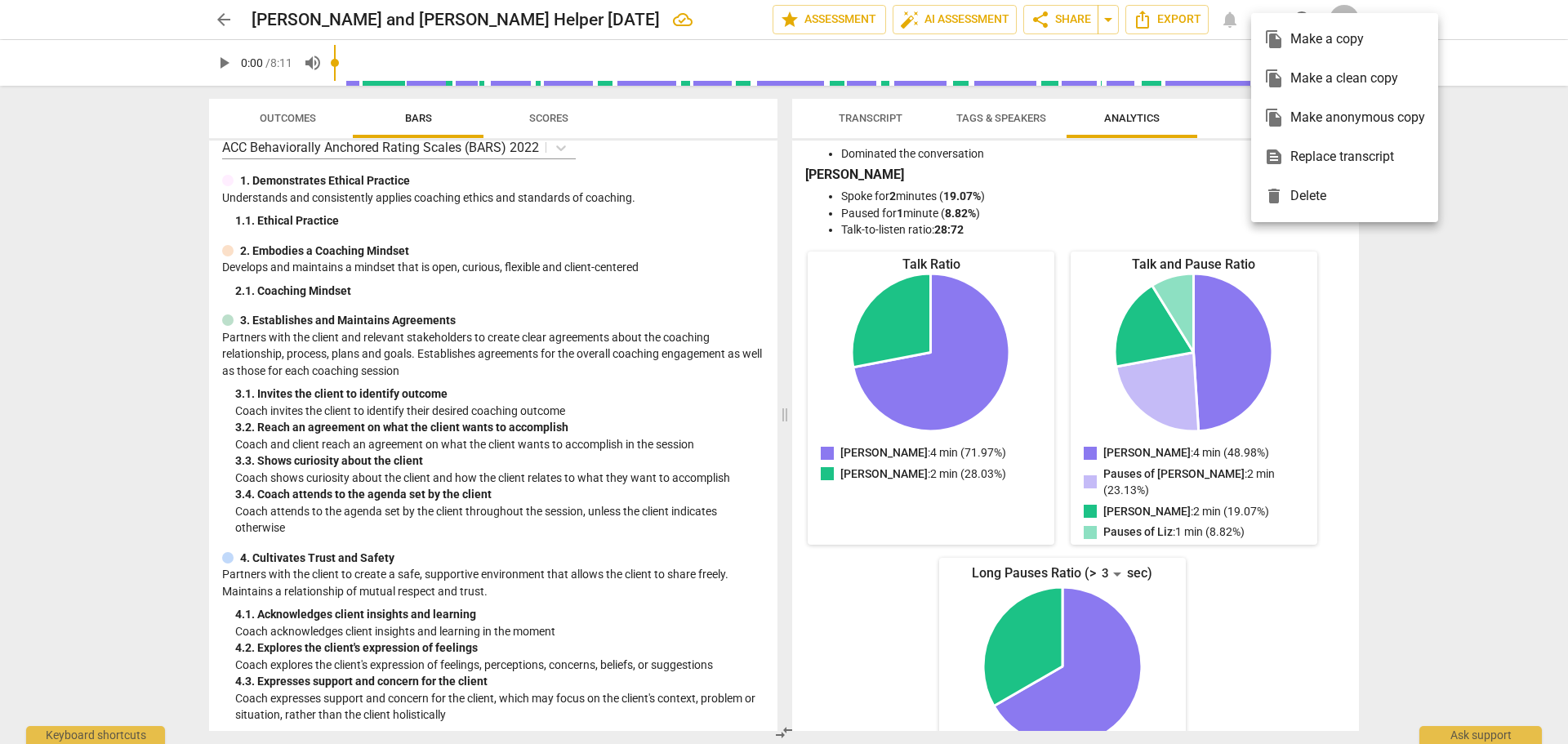
click at [1185, 171] on div at bounding box center [784, 372] width 1568 height 744
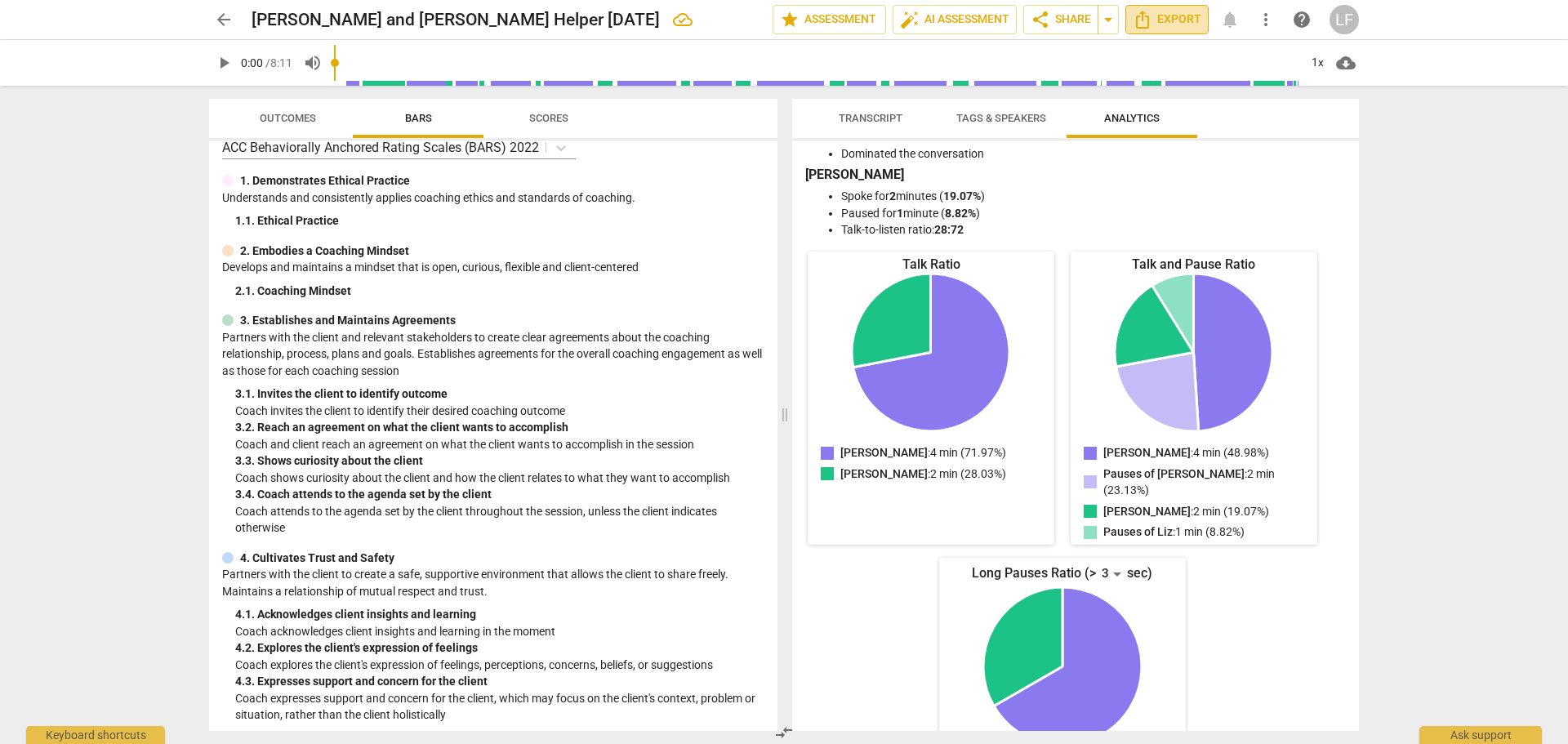
click at [1176, 17] on span "Export" at bounding box center [1167, 20] width 68 height 20
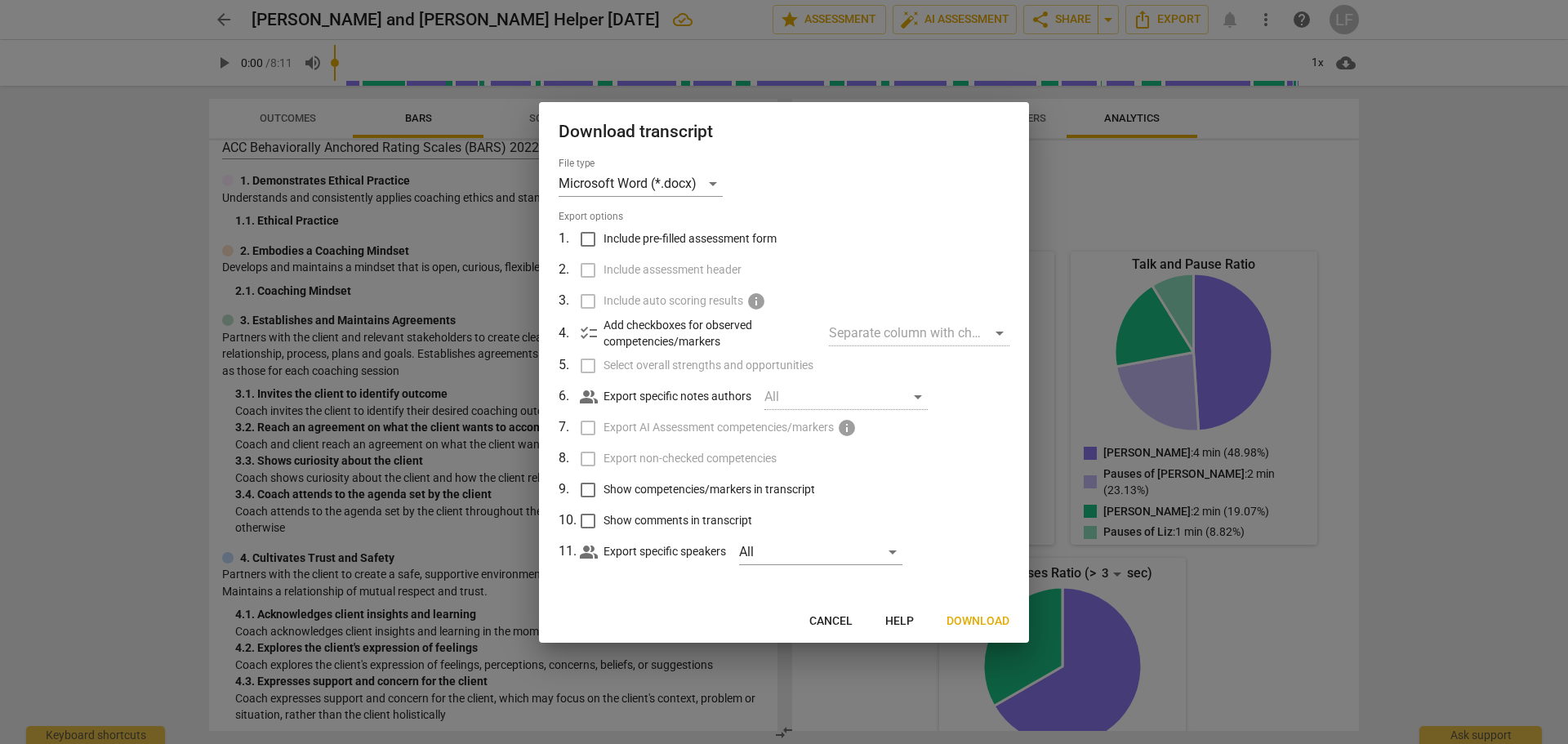
click at [836, 625] on span "Cancel" at bounding box center [831, 621] width 43 height 17
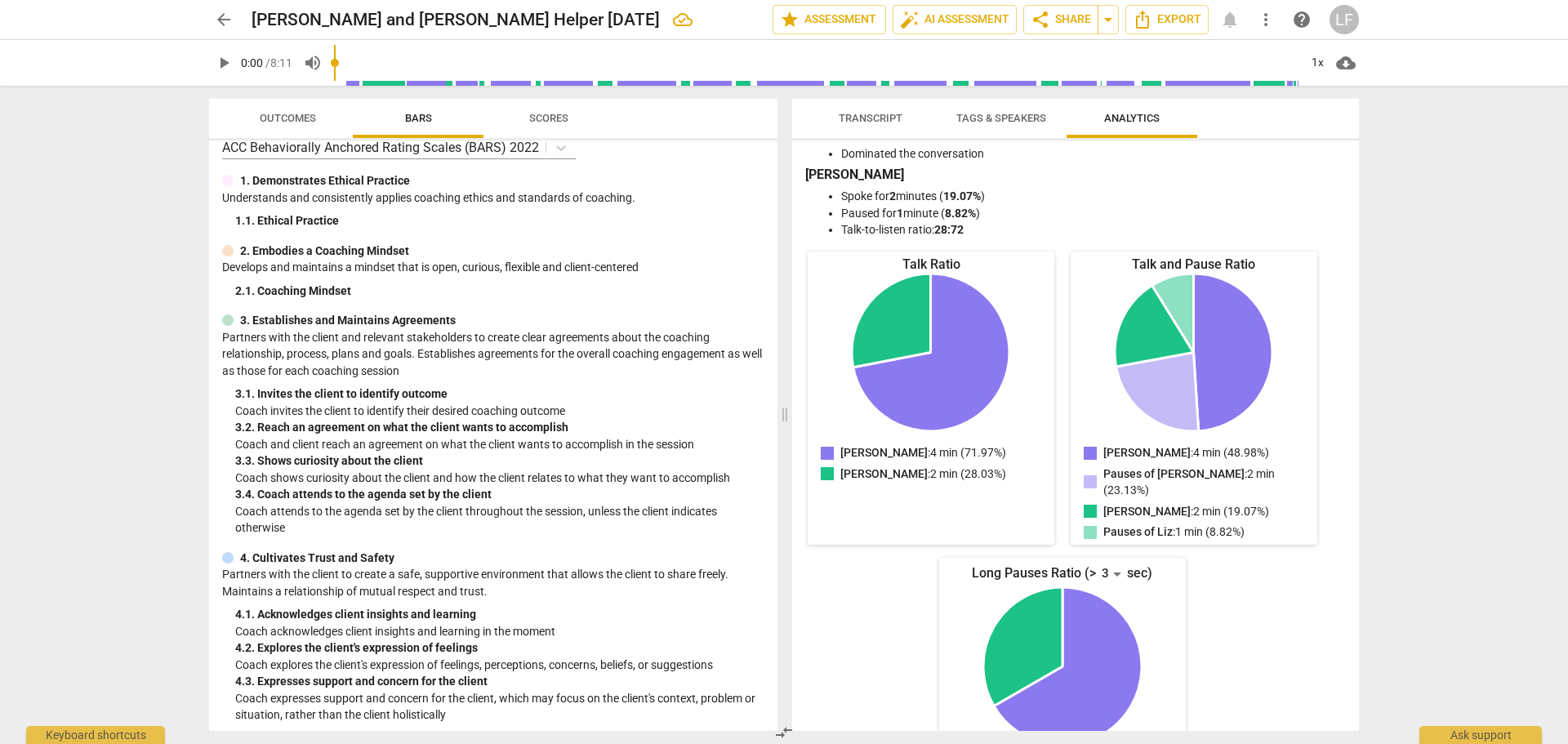
click at [1060, 189] on li "Spoke for 2 minutes ( 19.07% )" at bounding box center [1091, 197] width 501 height 18
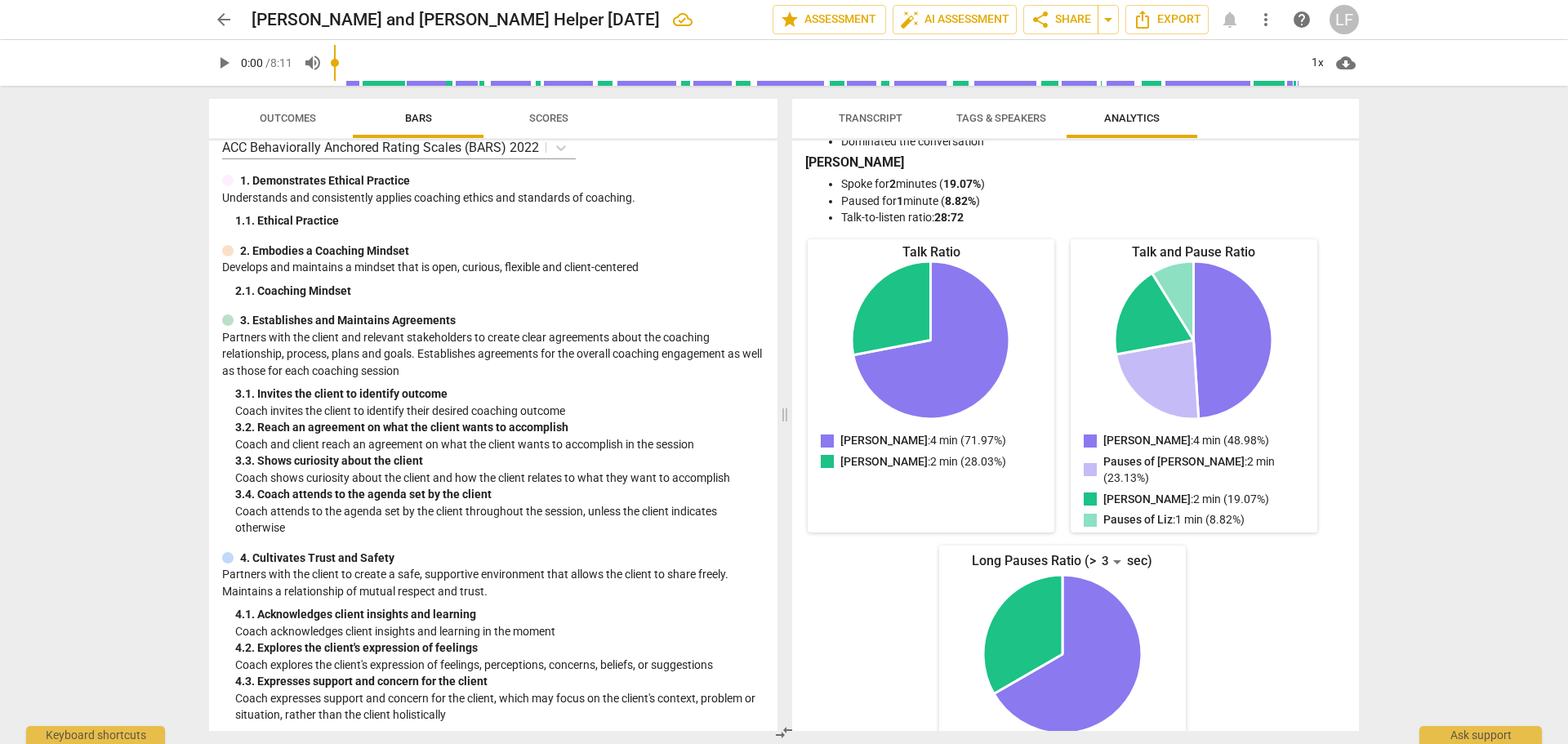
scroll to position [0, 0]
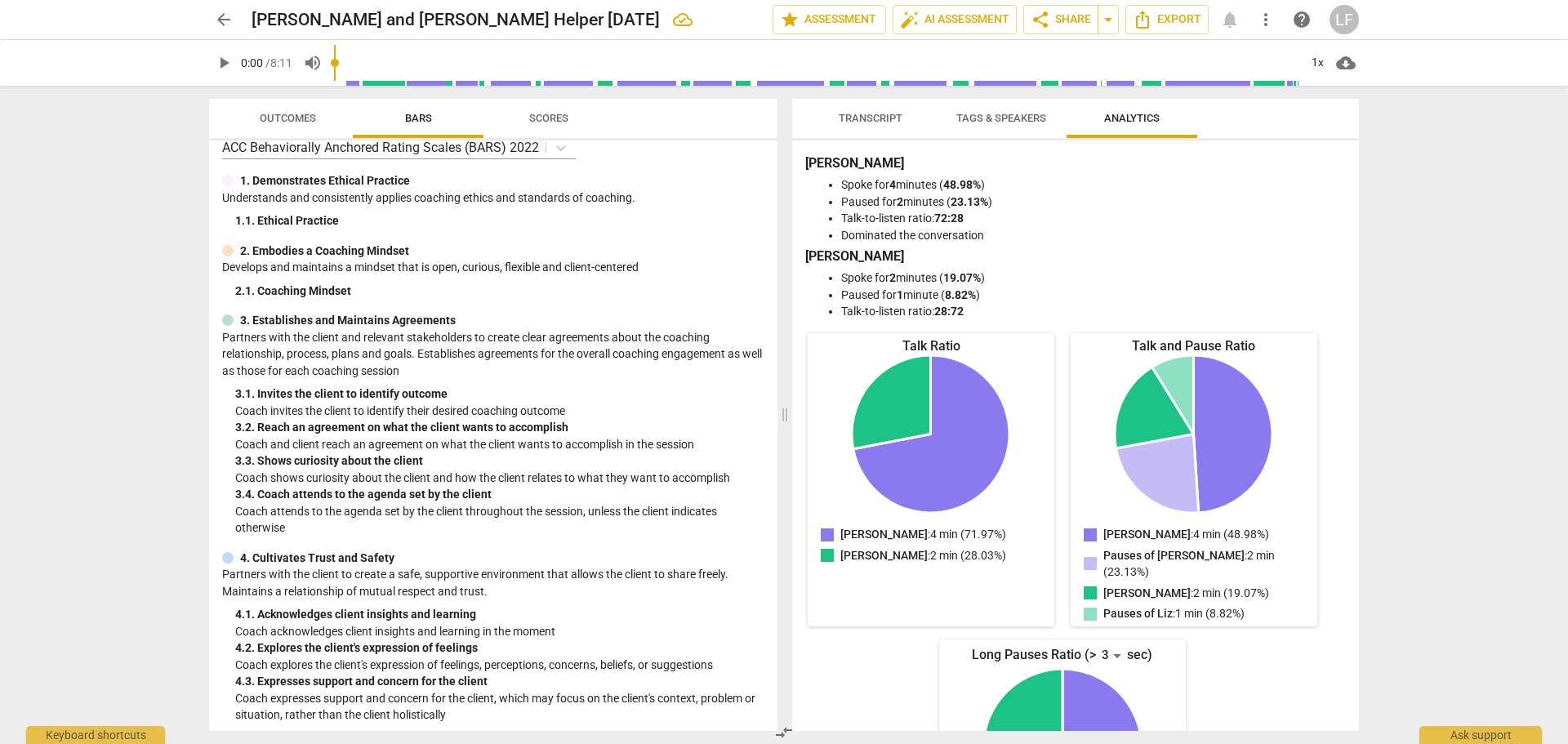
click at [1266, 25] on span "more_vert" at bounding box center [1266, 20] width 20 height 20
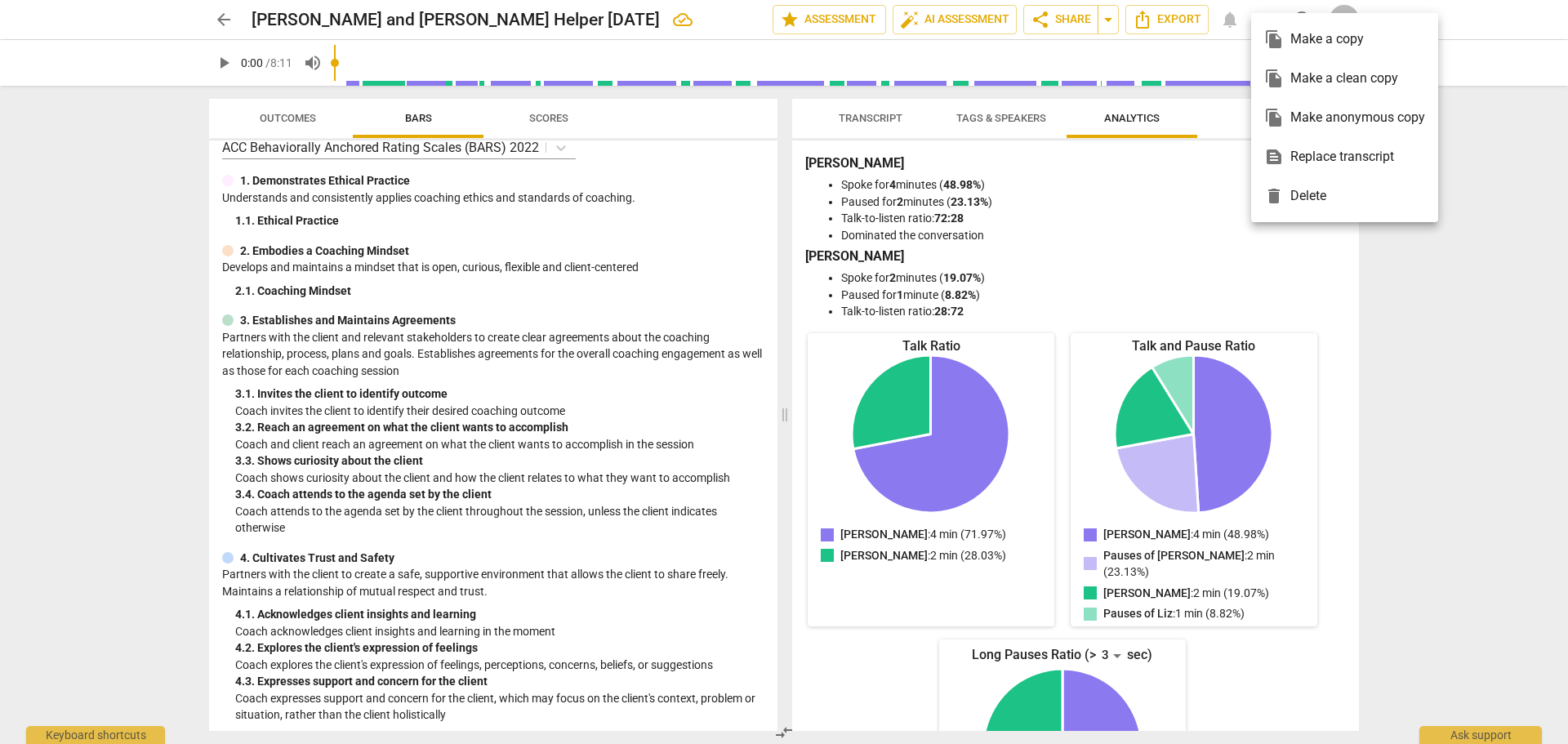
click at [1177, 224] on div at bounding box center [784, 372] width 1568 height 744
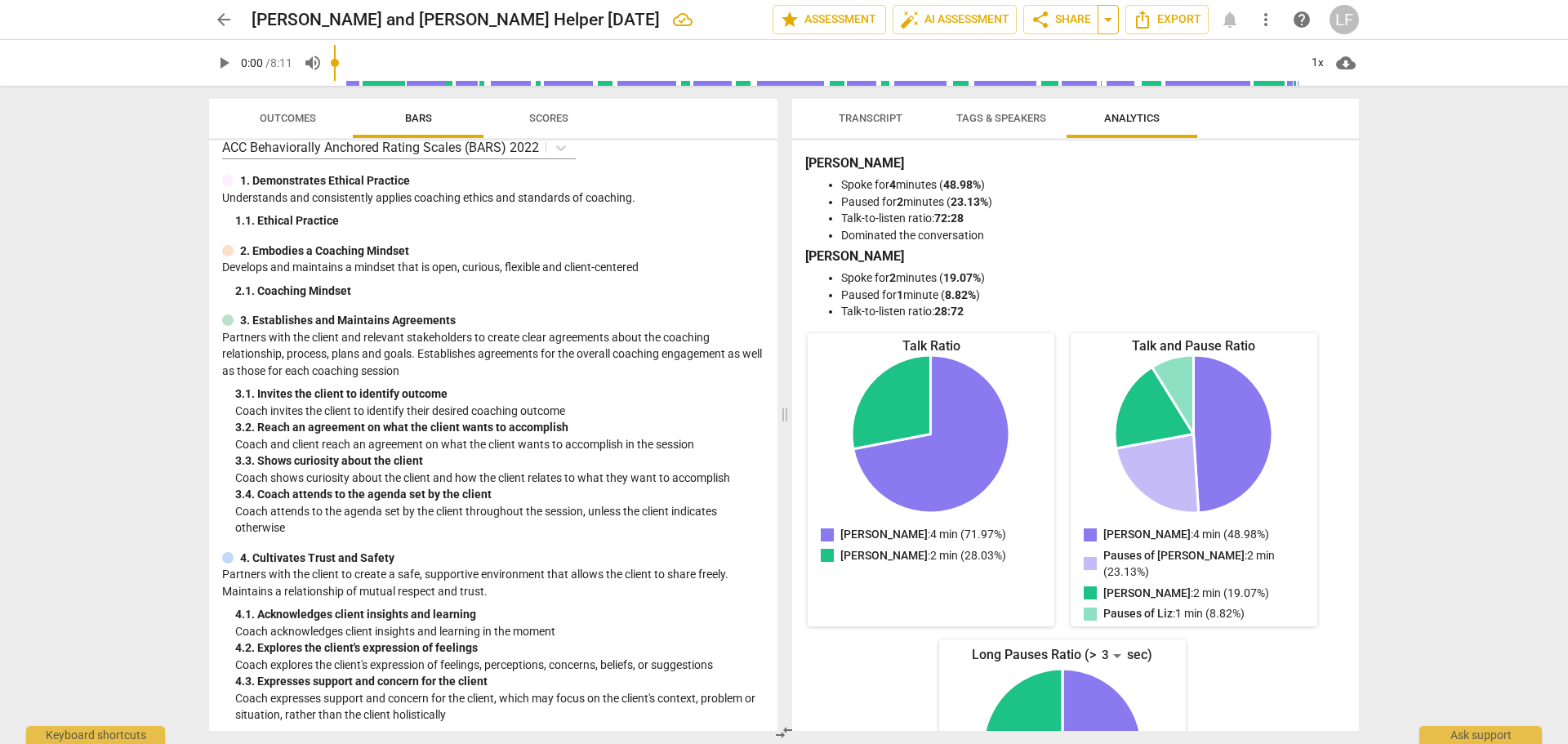
click at [1108, 15] on span "arrow_drop_down" at bounding box center [1109, 20] width 20 height 20
click at [1050, 22] on span "share Share" at bounding box center [1061, 20] width 61 height 20
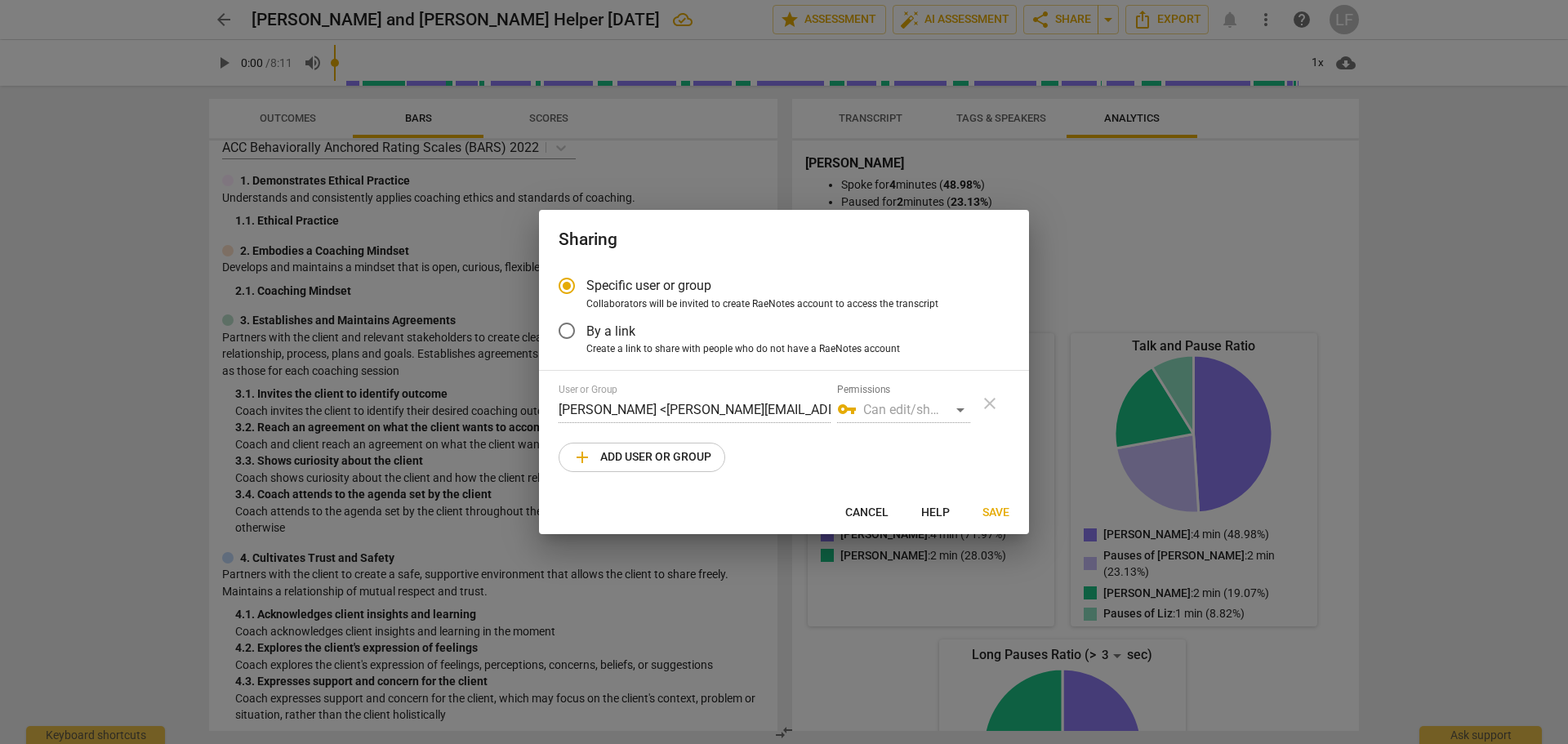
click at [871, 513] on span "Cancel" at bounding box center [867, 512] width 43 height 17
radio input "false"
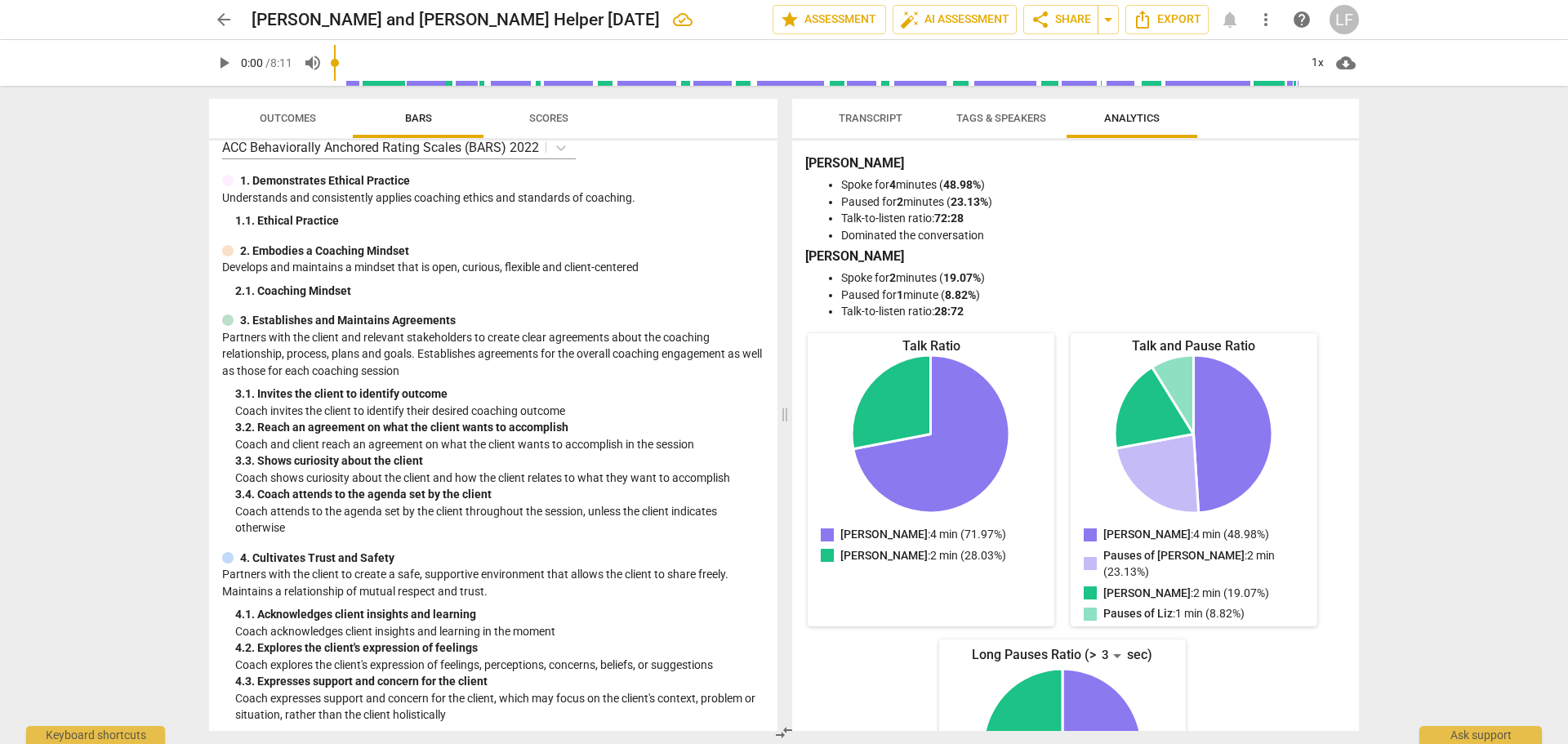
click at [1266, 18] on span "more_vert" at bounding box center [1266, 20] width 20 height 20
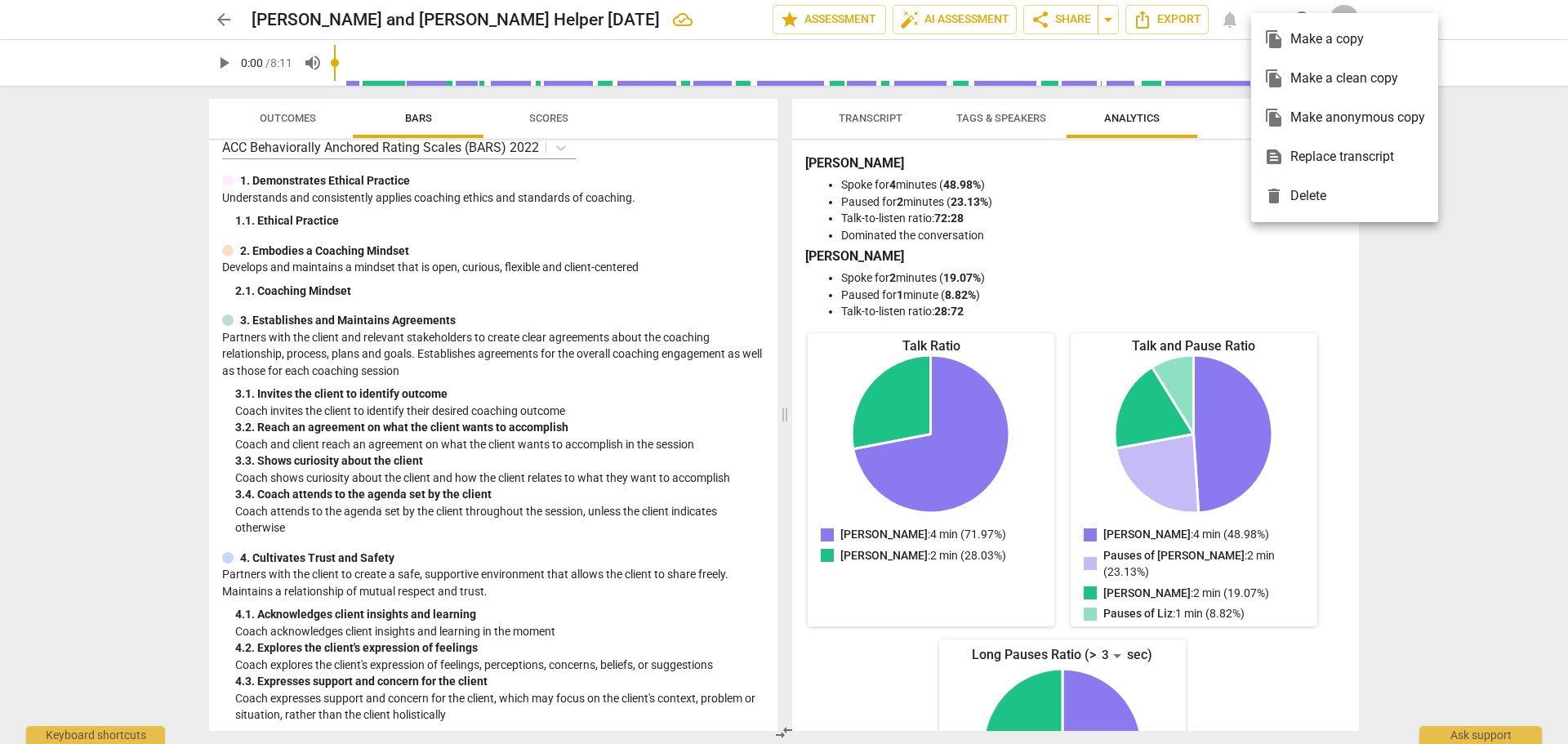
click at [1158, 227] on div at bounding box center [784, 372] width 1568 height 744
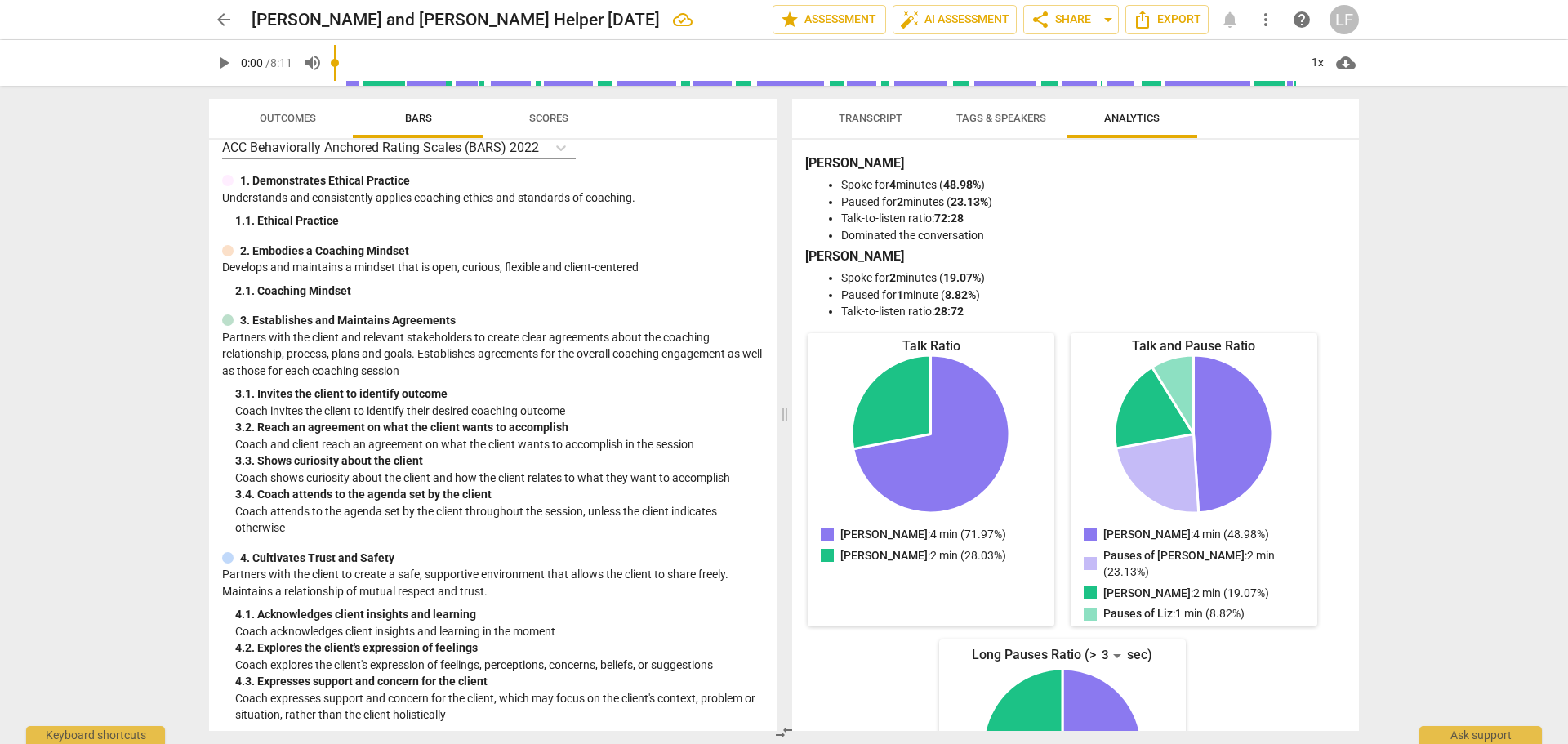
click at [1264, 12] on span "more_vert" at bounding box center [1266, 20] width 20 height 20
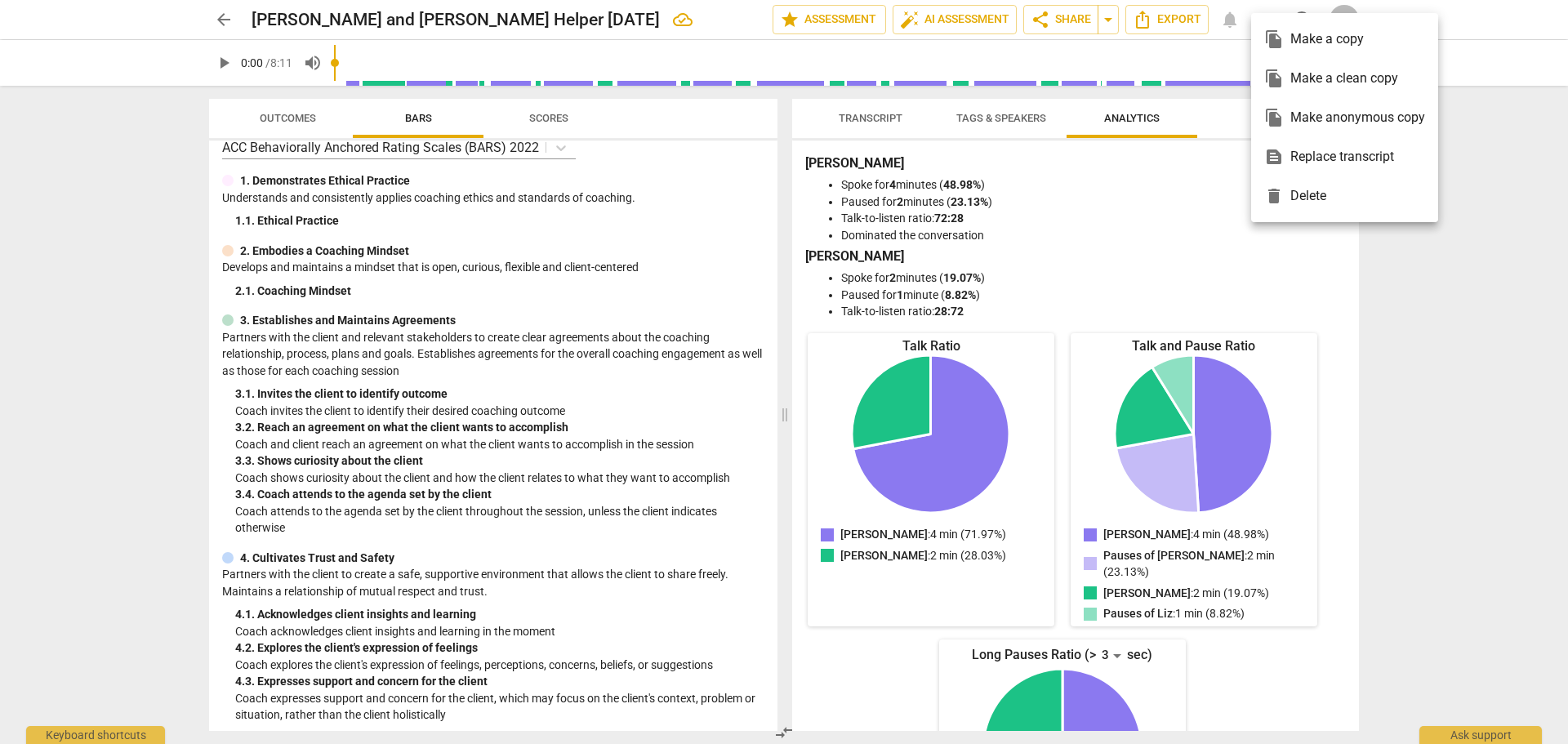
click at [1206, 197] on div at bounding box center [784, 372] width 1568 height 744
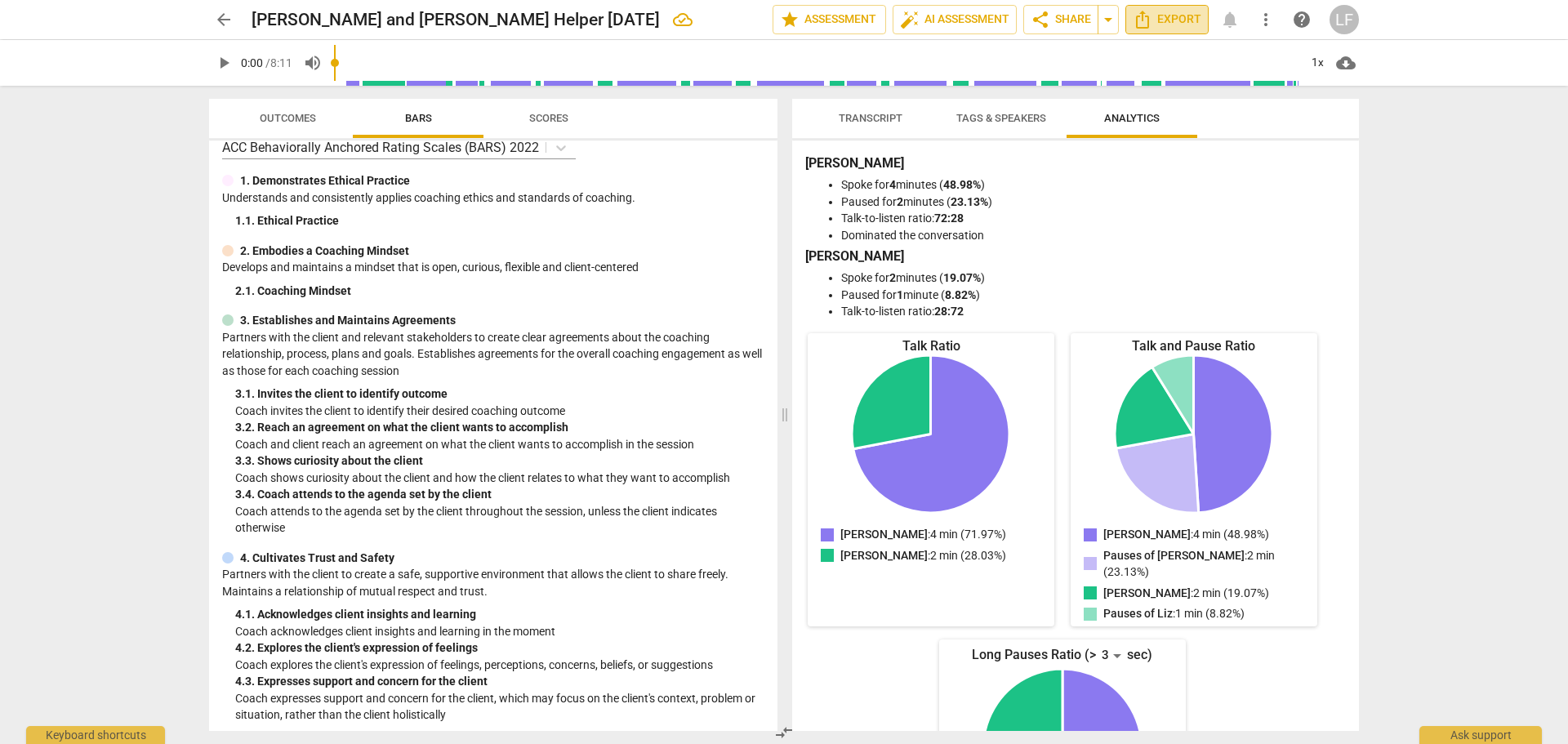
click at [1167, 14] on span "Export" at bounding box center [1167, 20] width 68 height 20
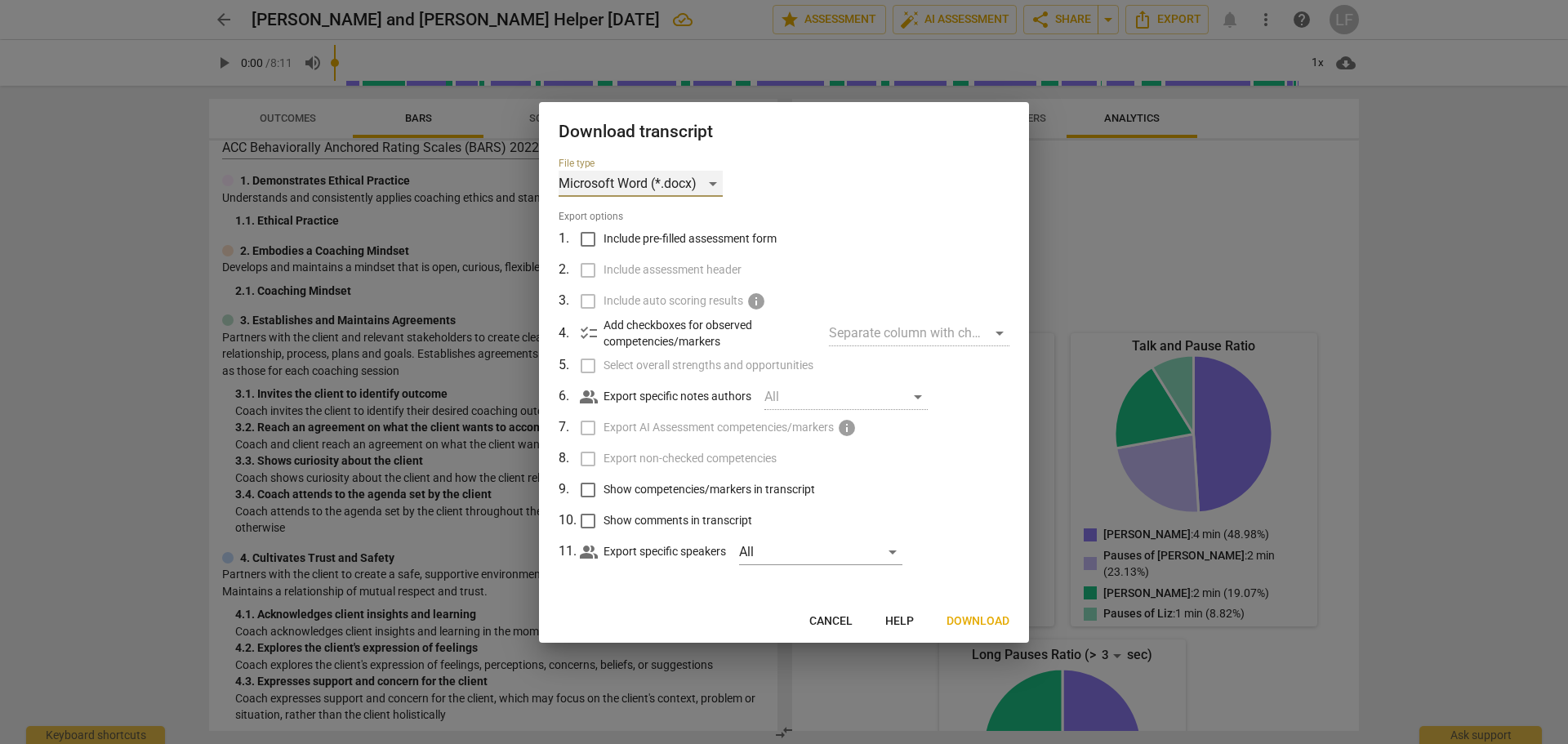
click at [630, 196] on div "Microsoft Word (*.docx)" at bounding box center [640, 184] width 164 height 26
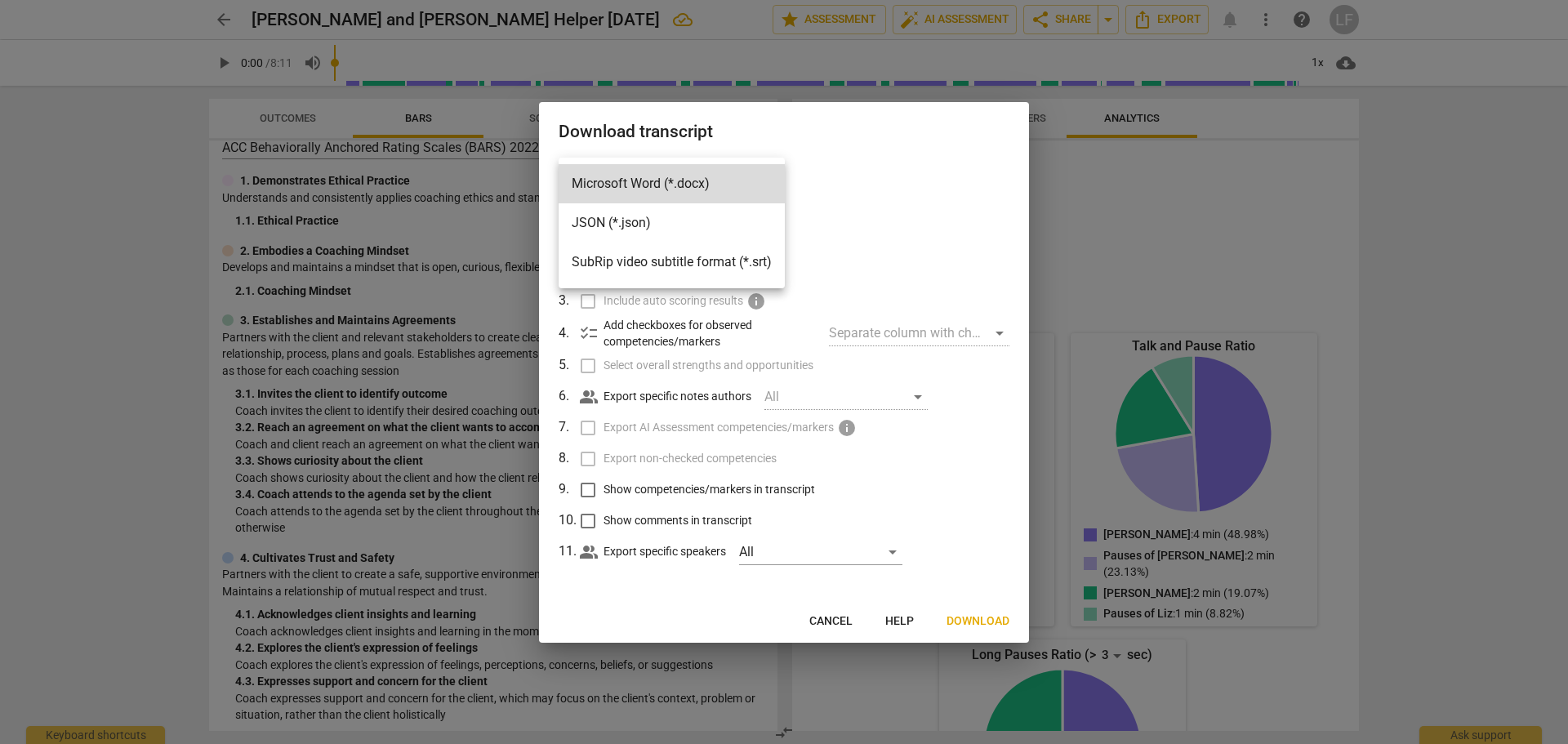
click at [844, 213] on div at bounding box center [784, 372] width 1568 height 744
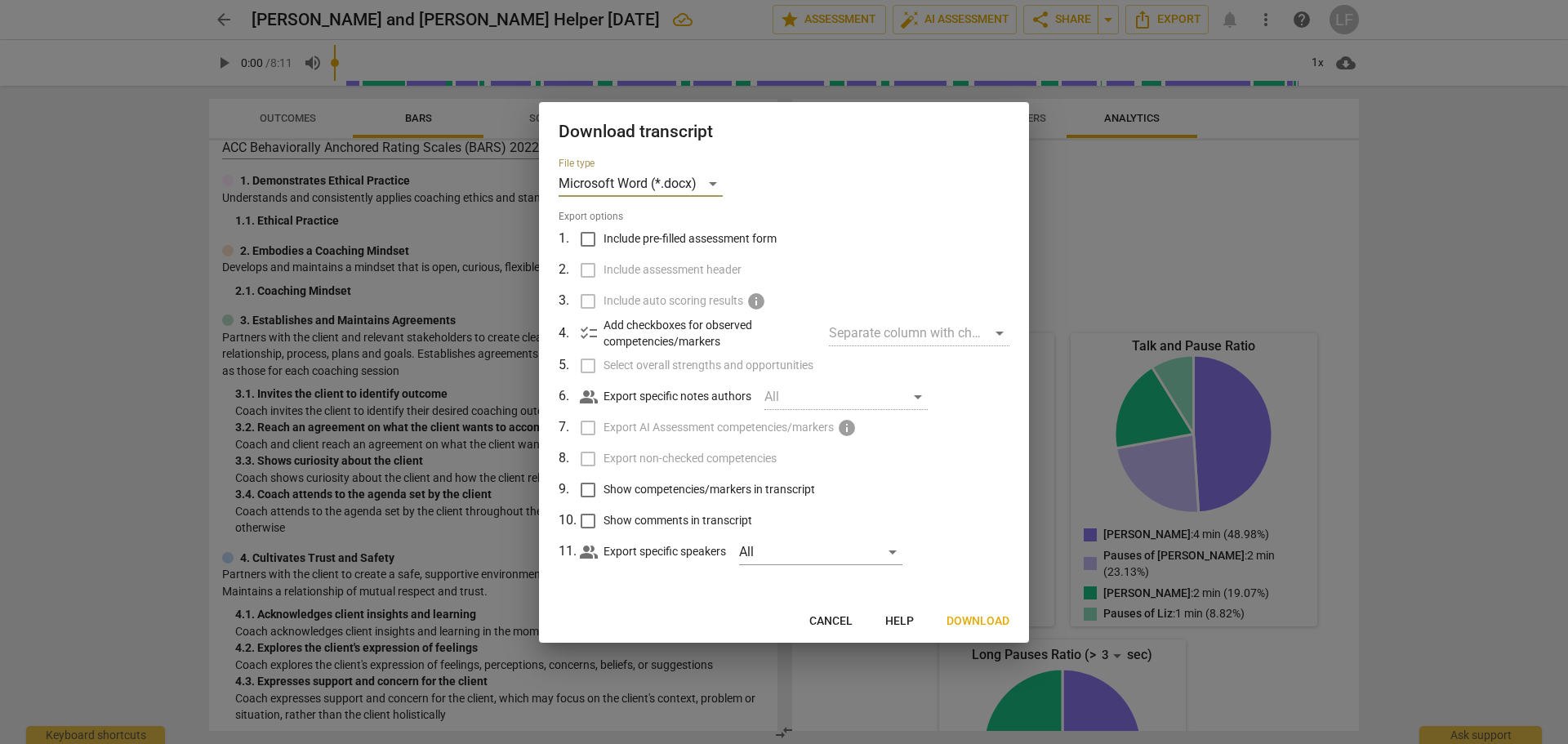
click at [968, 626] on span "Download" at bounding box center [978, 621] width 63 height 17
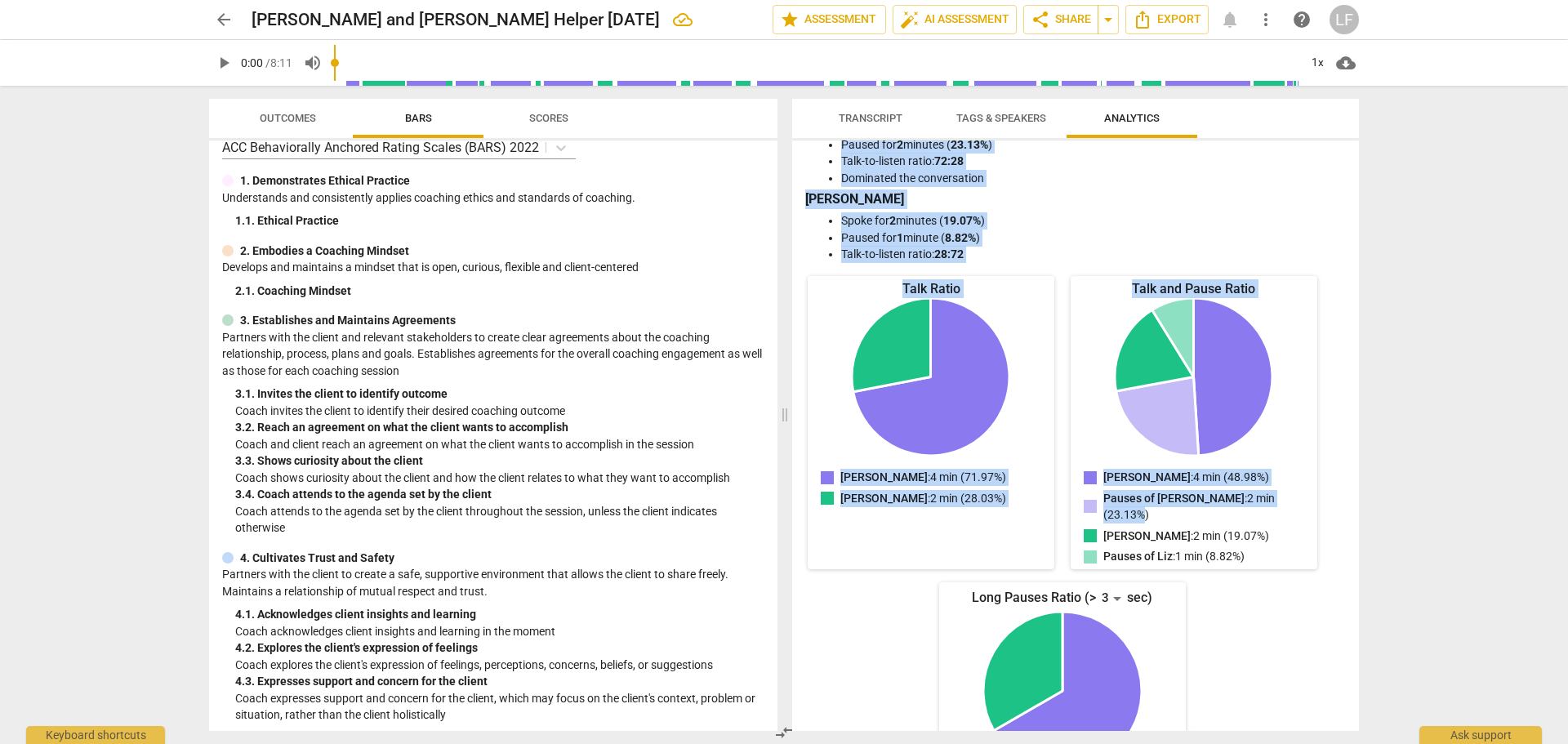
scroll to position [148, 0]
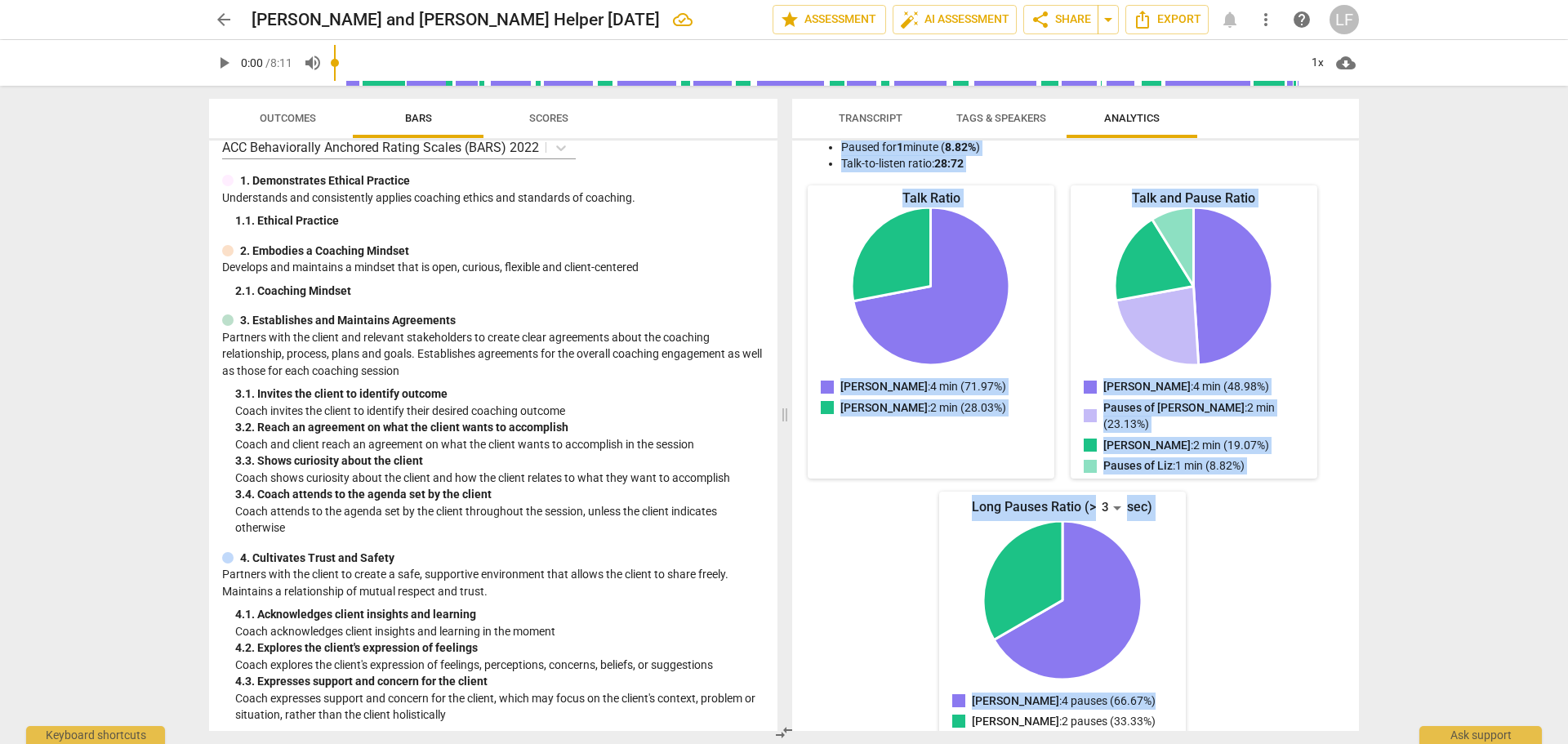
drag, startPoint x: 800, startPoint y: 158, endPoint x: 1280, endPoint y: 706, distance: 728.5
click at [1280, 706] on div "[PERSON_NAME] for 4 minutes ( 48.98% ) Paused for 2 minutes ( 23.13% ) Talk-to-…" at bounding box center [1075, 436] width 567 height 591
click at [1347, 699] on div "[PERSON_NAME] for 4 minutes ( 48.98% ) Paused for 2 minutes ( 23.13% ) Talk-to-…" at bounding box center [1075, 436] width 567 height 591
drag, startPoint x: 800, startPoint y: 153, endPoint x: 1113, endPoint y: 706, distance: 635.4
click at [1101, 717] on div "[PERSON_NAME] for 4 minutes ( 48.98% ) Paused for 2 minutes ( 23.13% ) Talk-to-…" at bounding box center [1075, 436] width 567 height 591
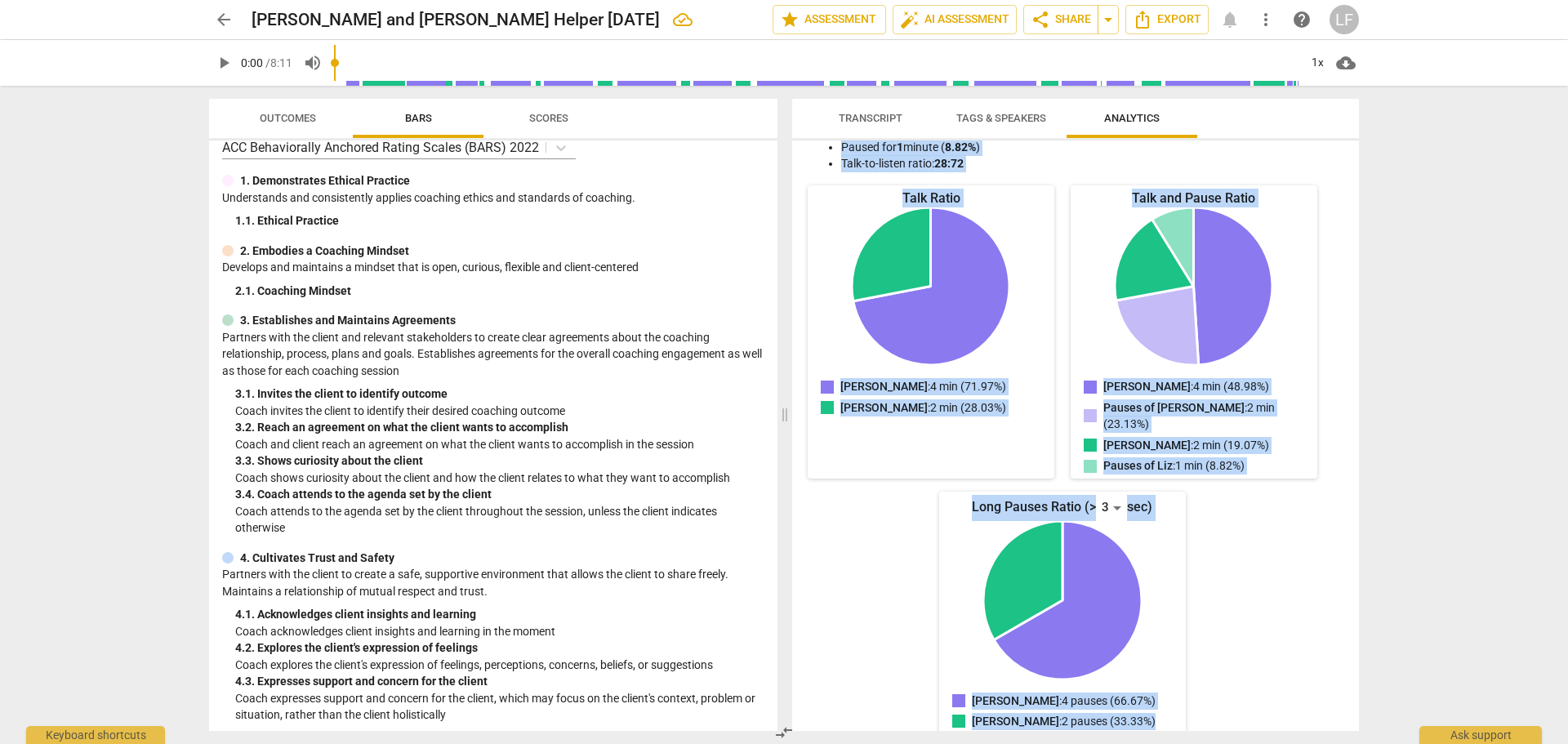
copy div "[PERSON_NAME] for 4 minutes ( 48.98% ) Paused for 2 minutes ( 23.13% ) Talk-to-…"
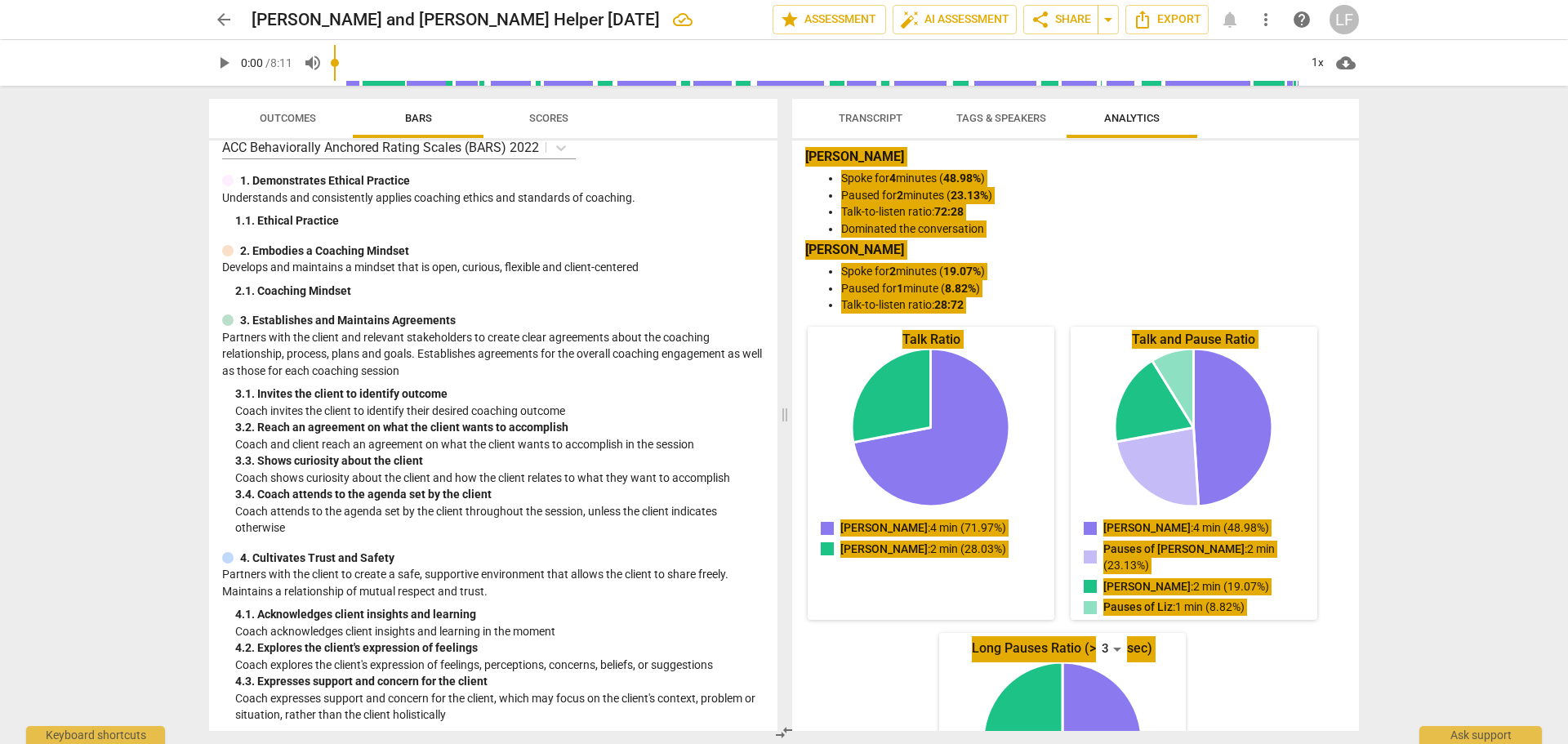
scroll to position [0, 0]
